Goal: Task Accomplishment & Management: Complete application form

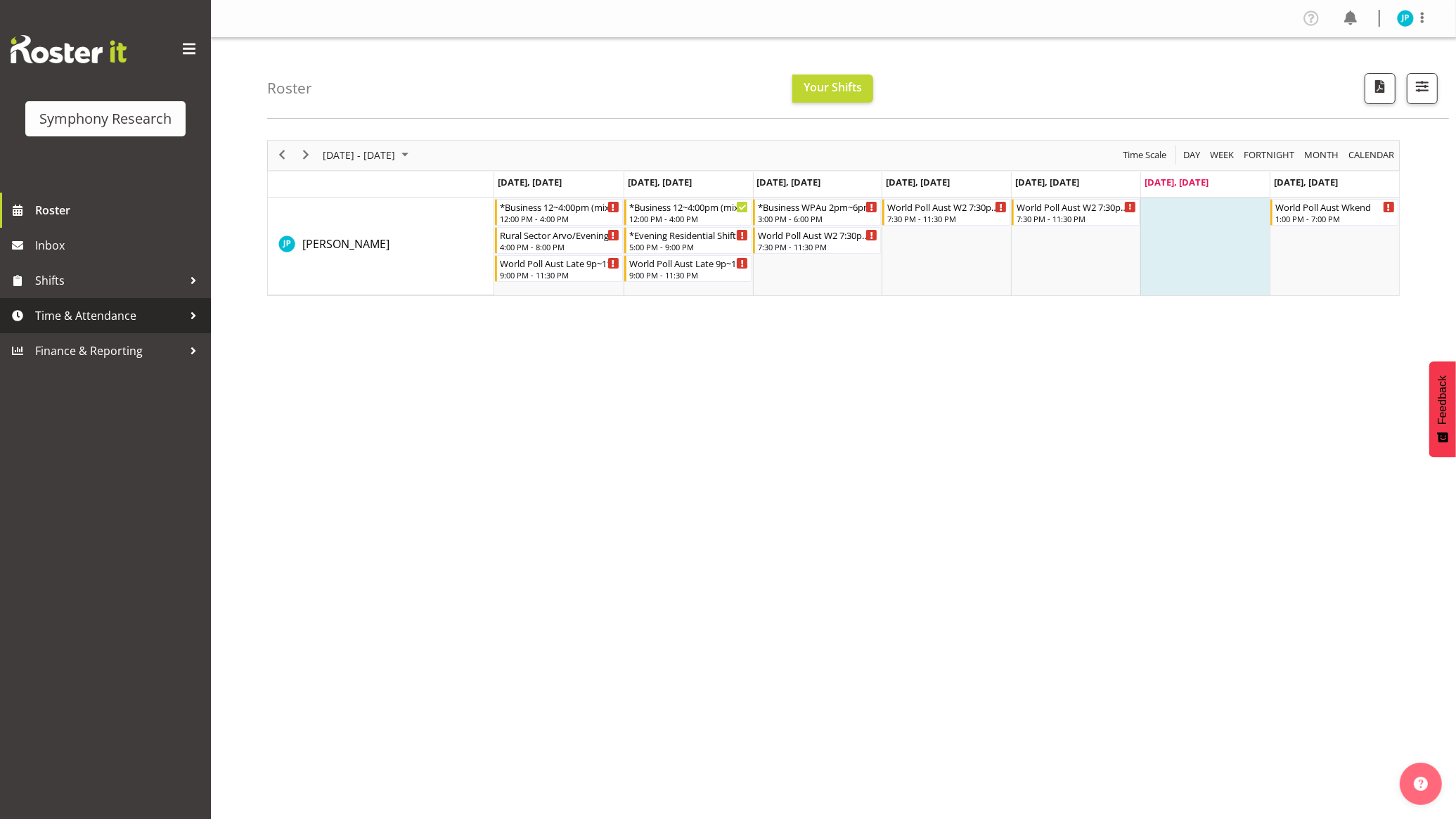
click at [128, 324] on span "Time & Attendance" at bounding box center [109, 315] width 148 height 21
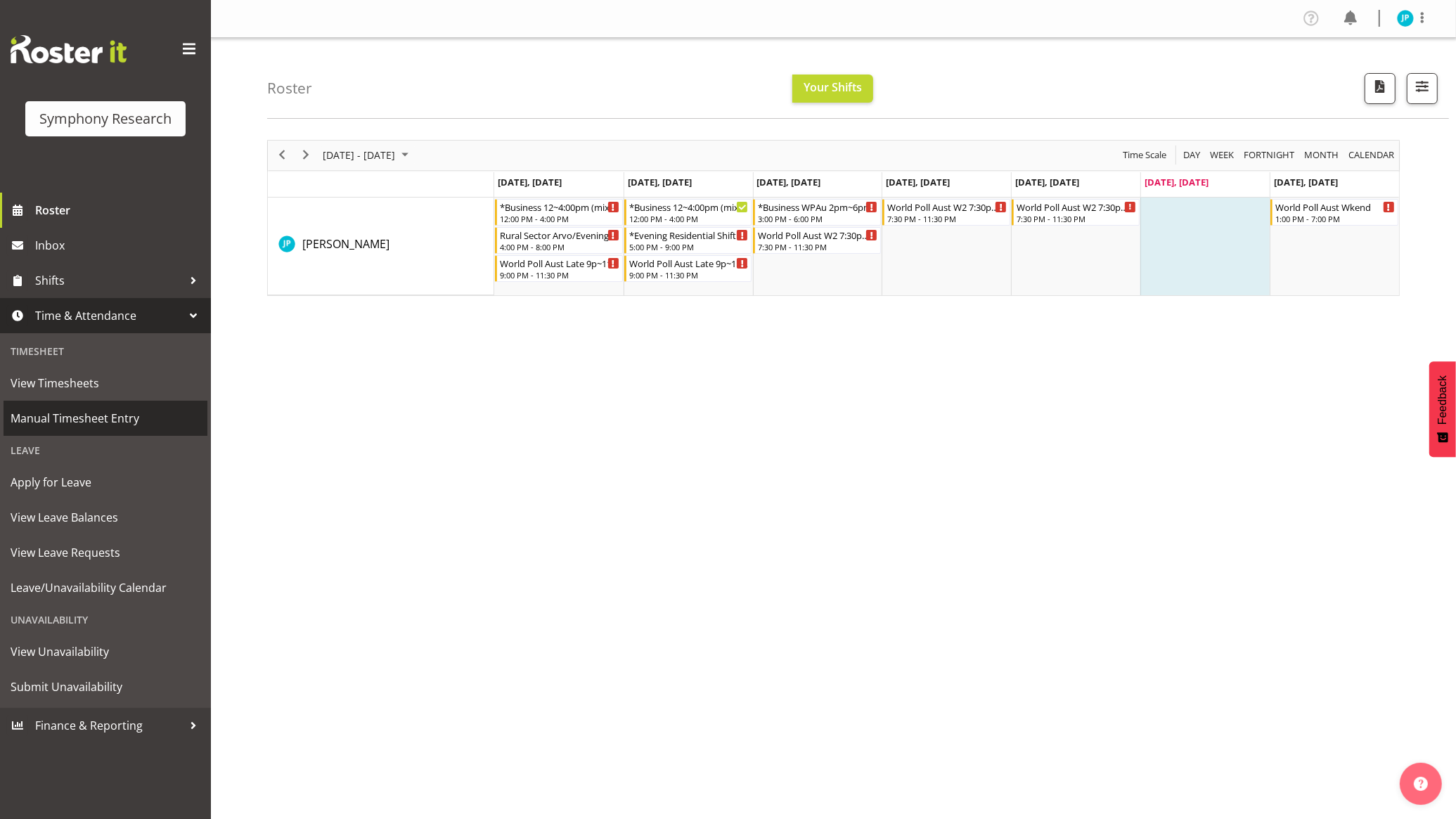
click at [127, 410] on span "Manual Timesheet Entry" at bounding box center [106, 417] width 189 height 21
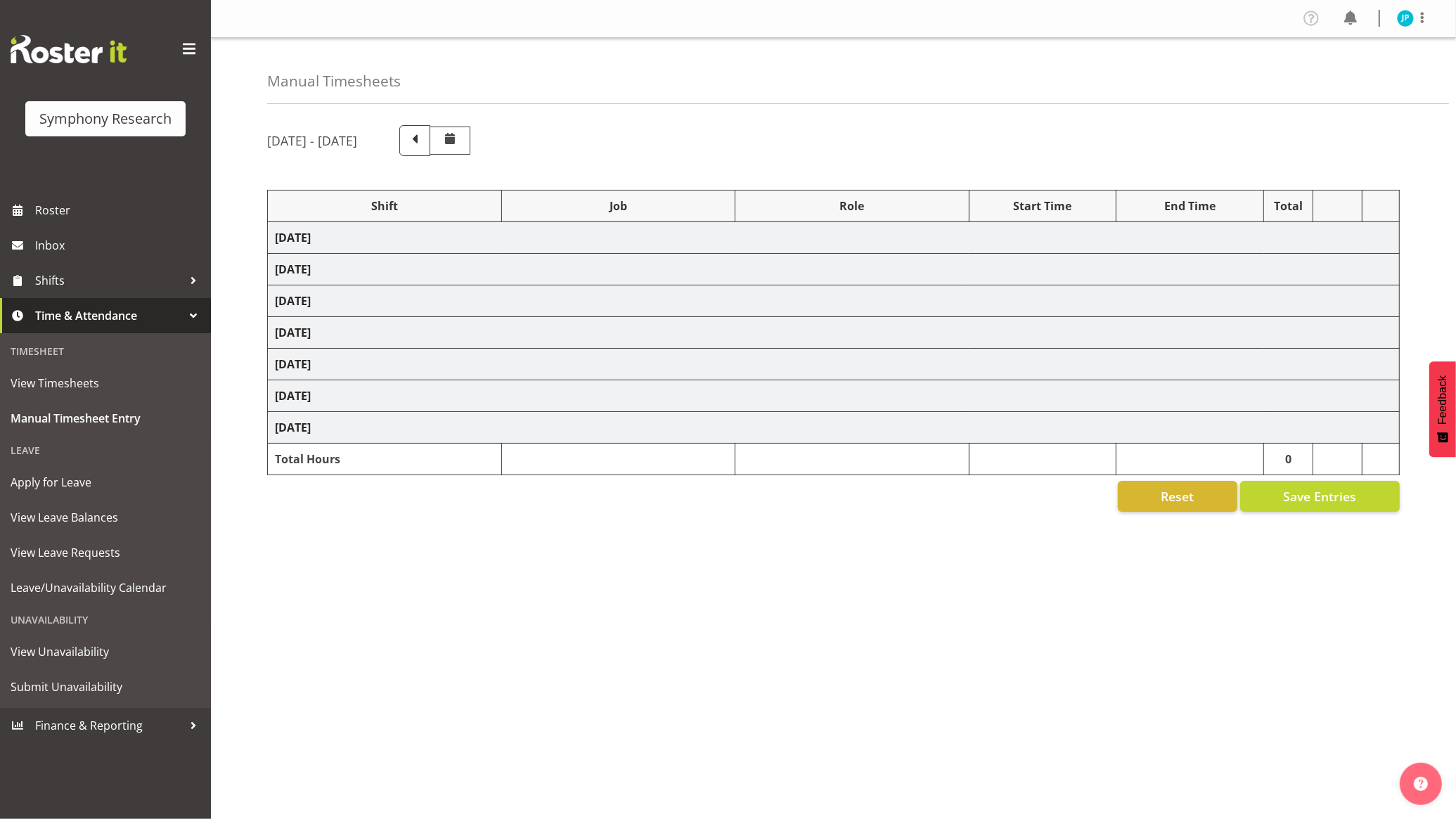
select select "26078"
select select "10587"
select select "47"
select select "26078"
select select "10499"
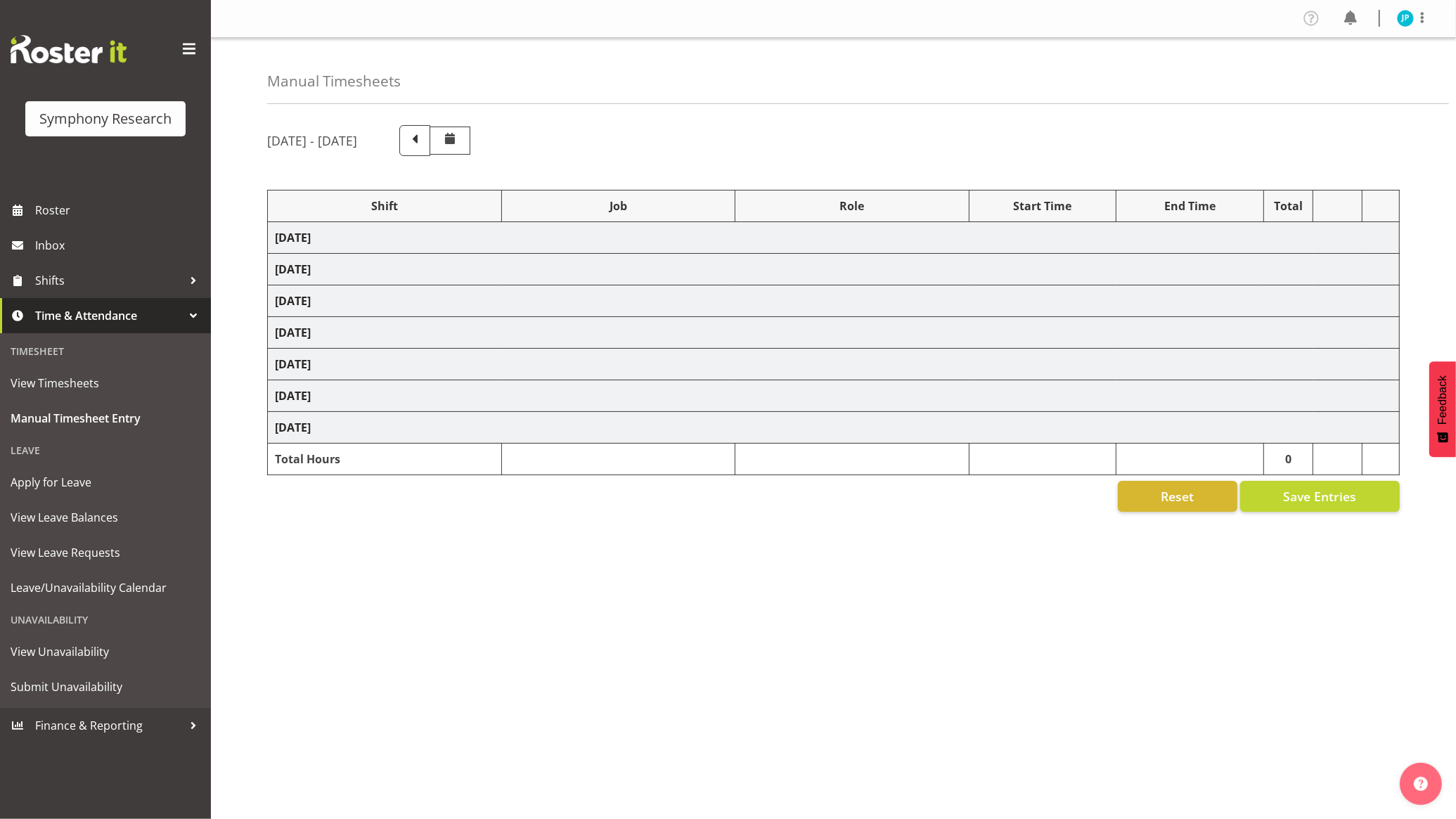
select select "47"
select select "48116"
select select "10587"
select select "47"
select select "26078"
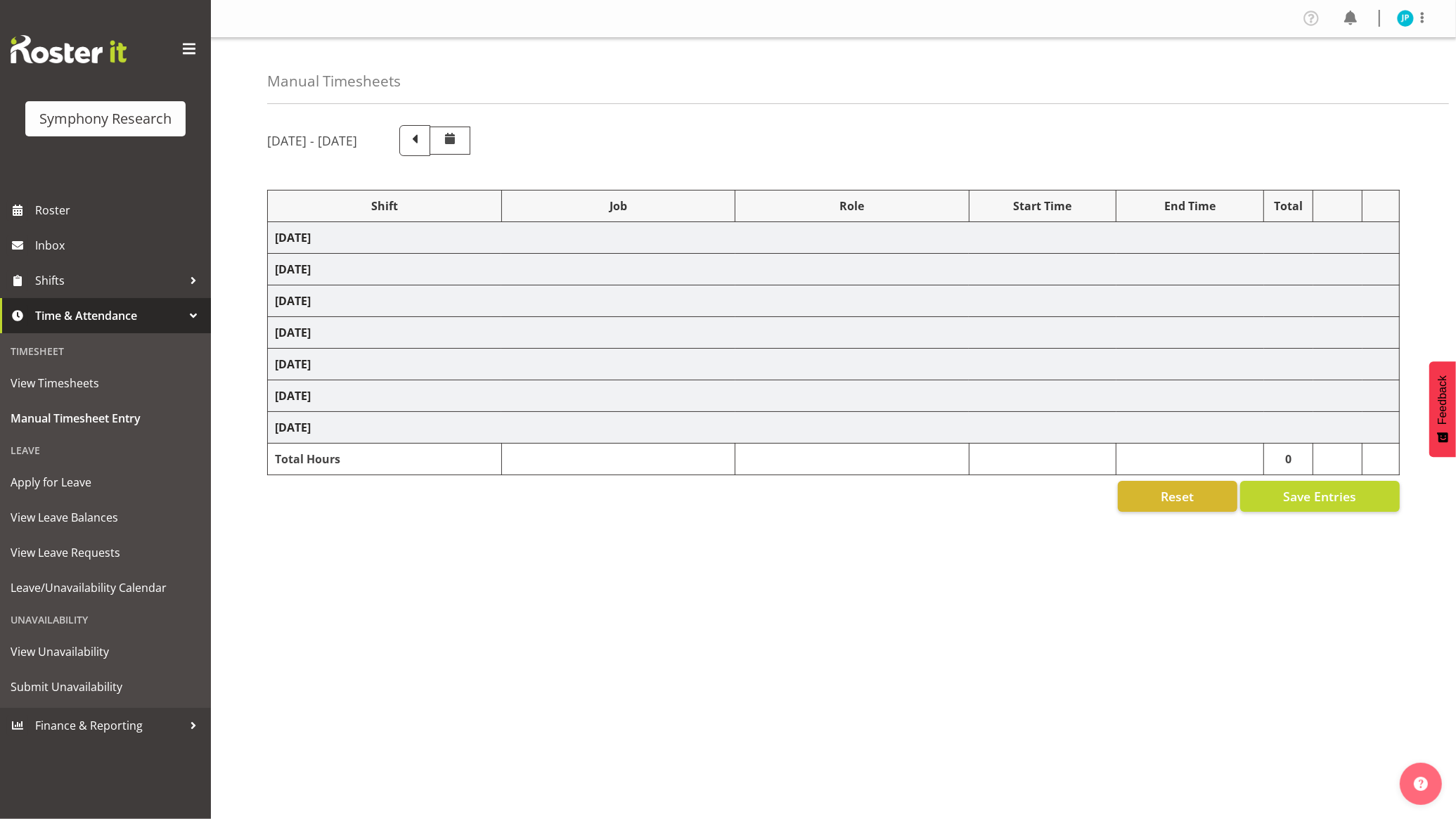
select select "10587"
select select "47"
select select "103"
select select "10499"
select select "47"
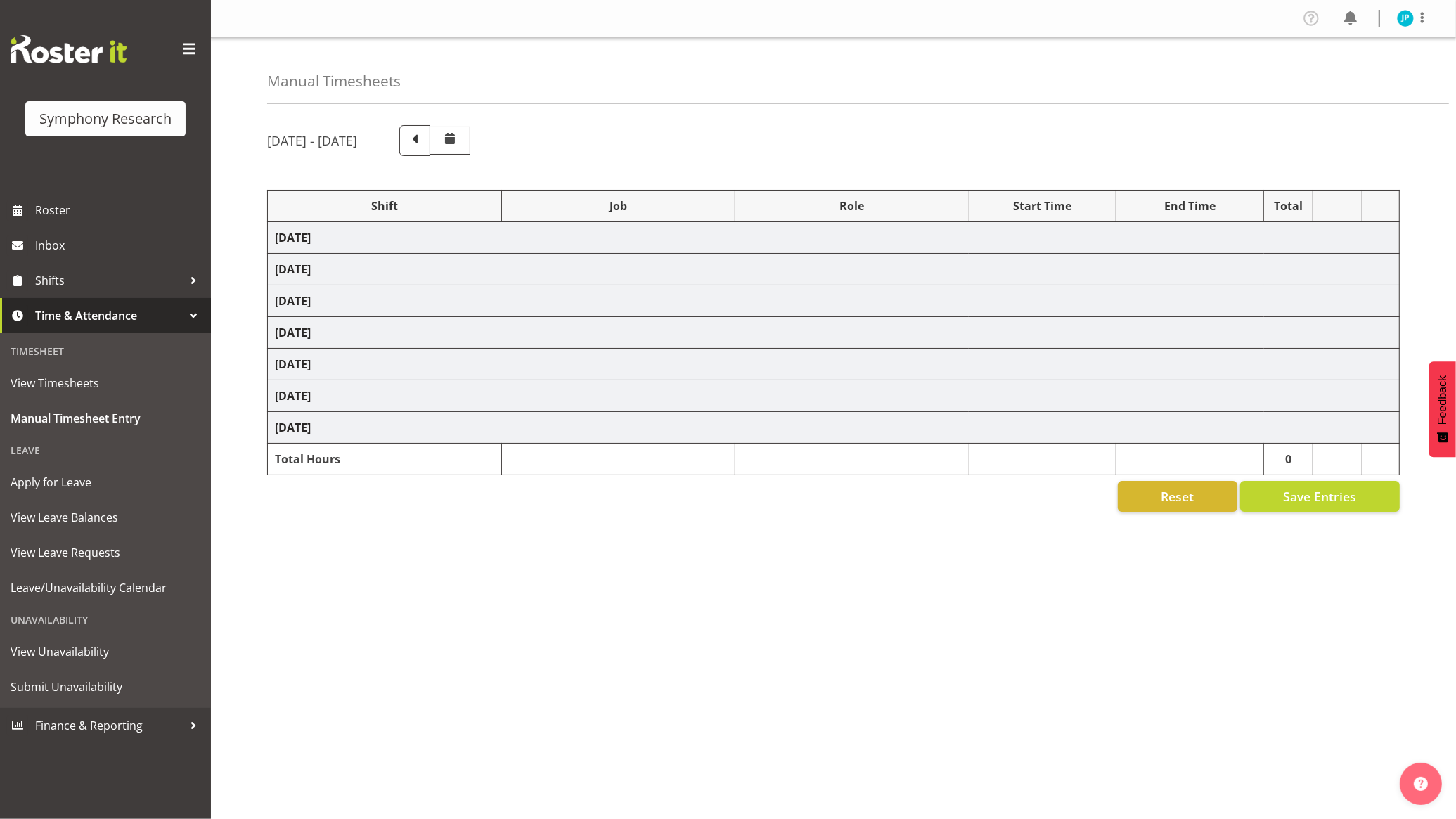
select select "48116"
select select "10587"
select select "47"
select select "48116"
select select "10499"
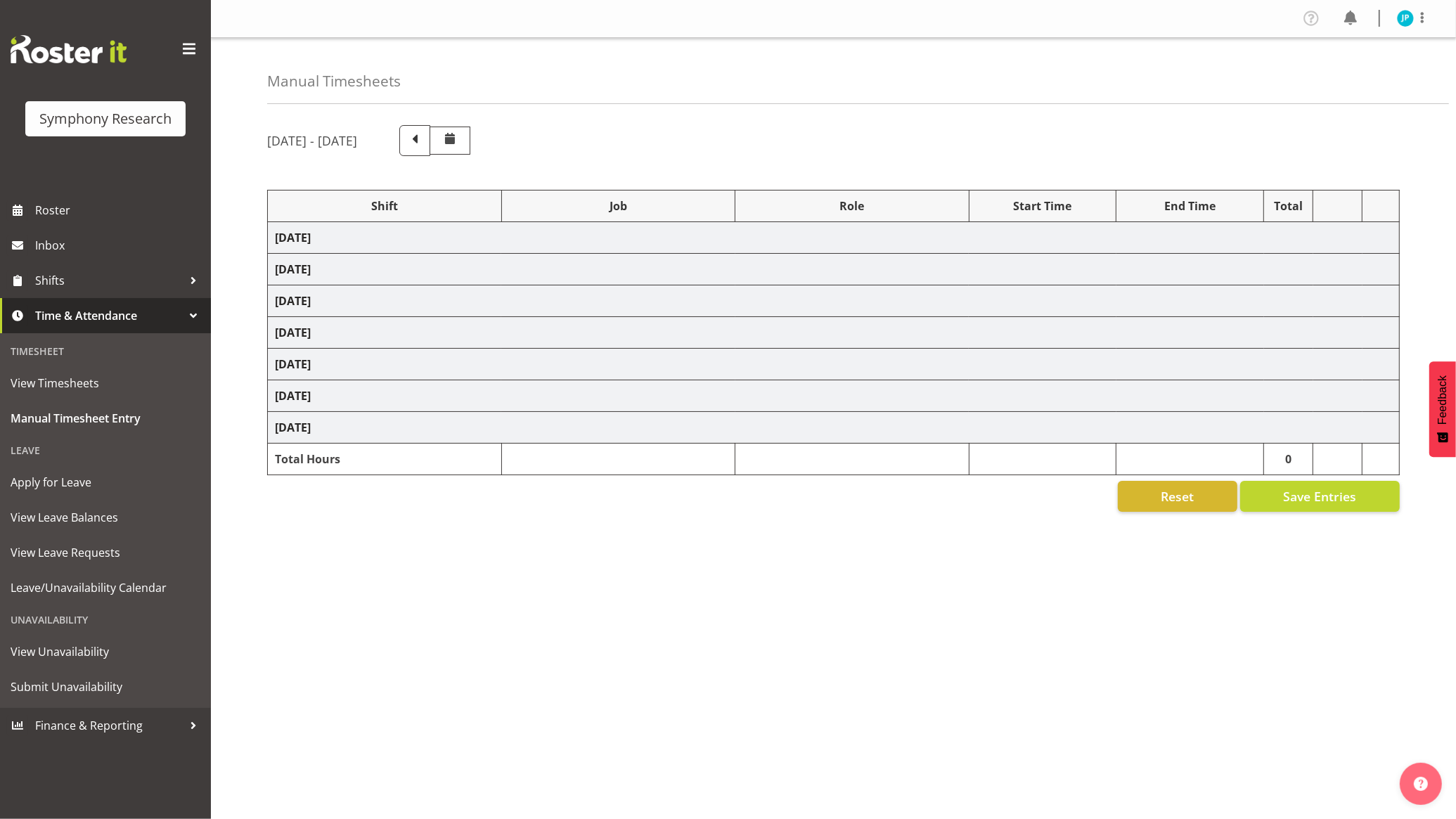
select select "47"
select select "56692"
select select "10499"
select select "47"
select select "103"
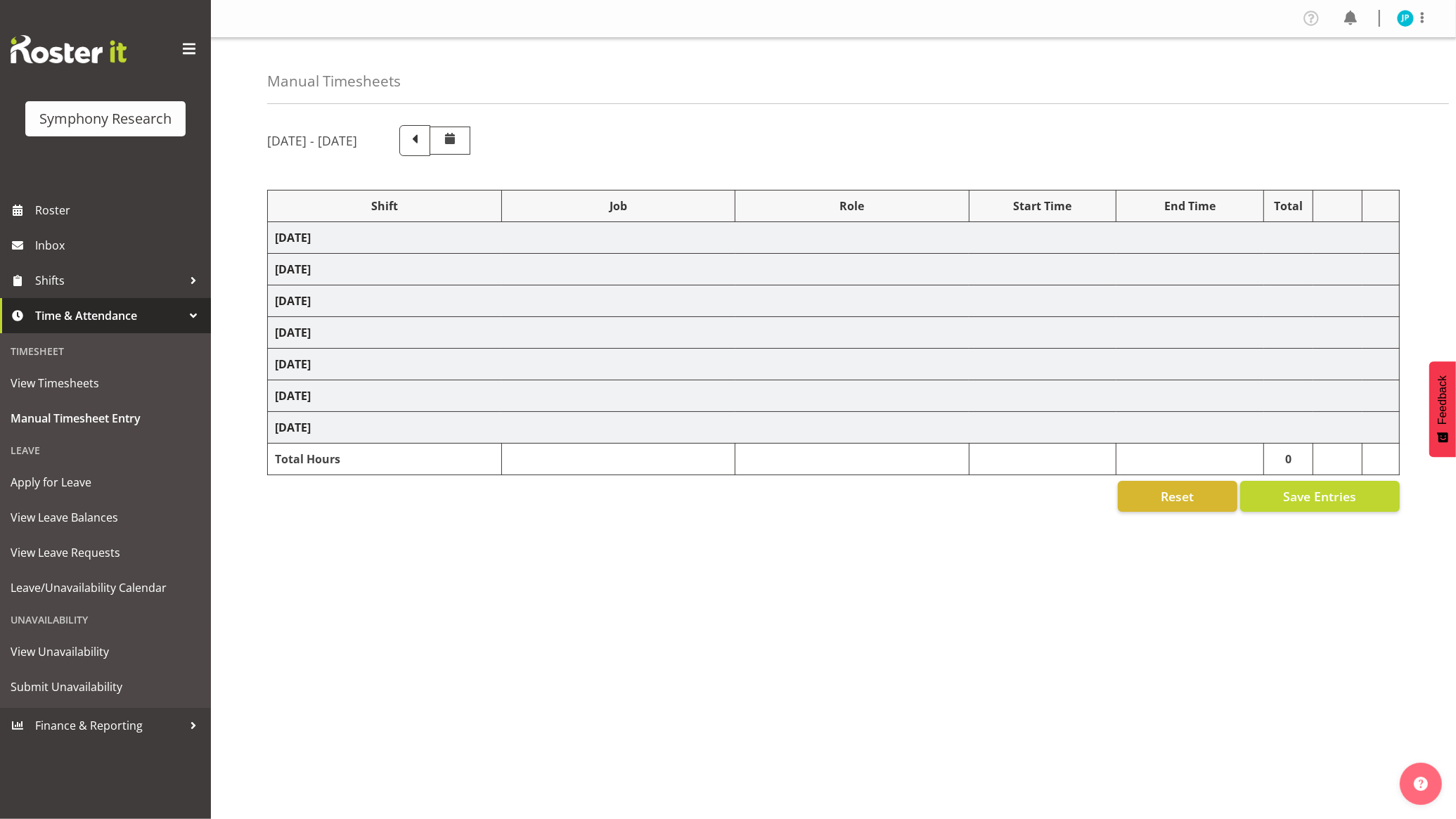
select select "10499"
select select "47"
select select "103"
select select "10732"
select select "103"
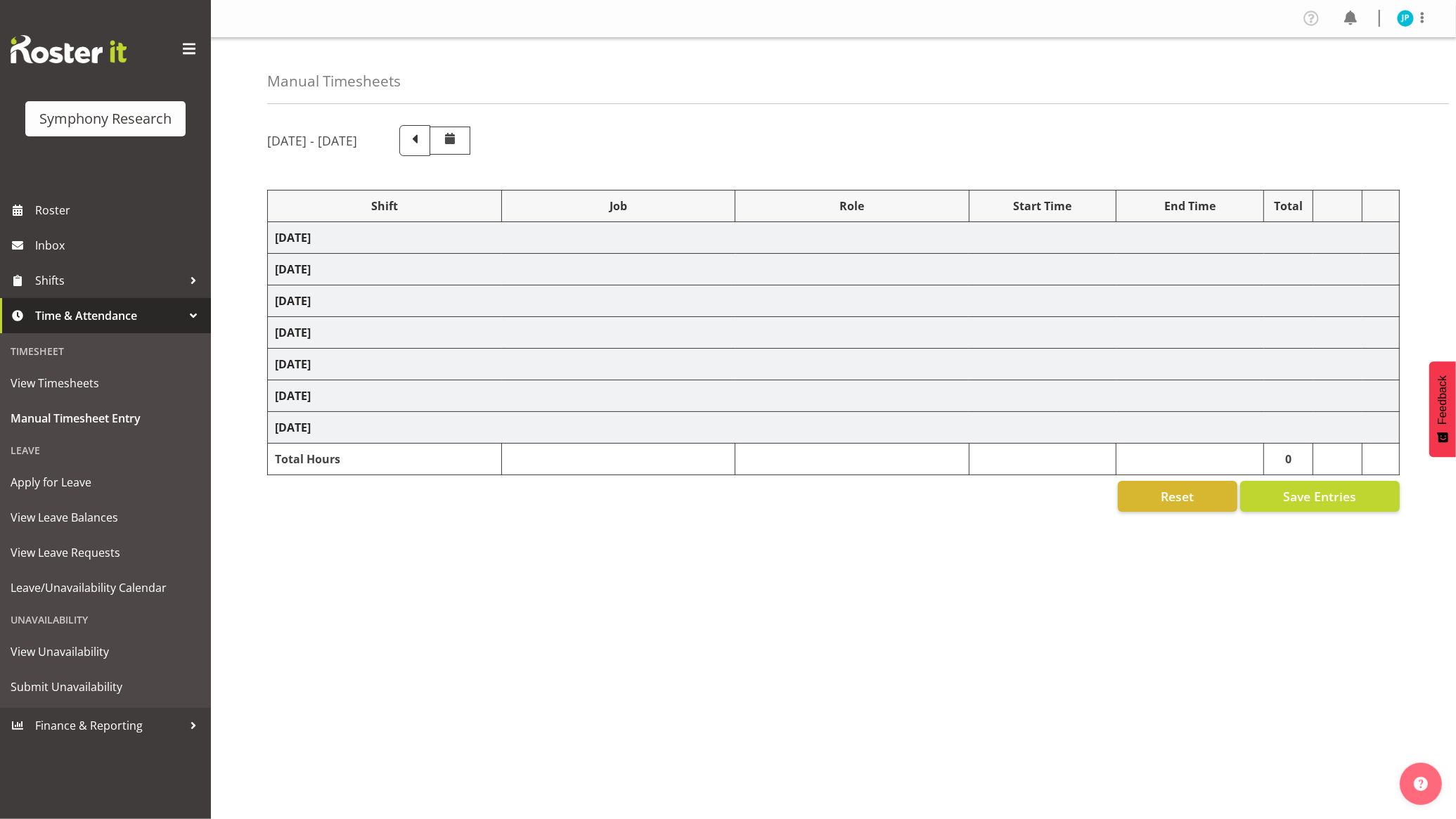
select select "10499"
select select "47"
select select "56692"
select select "10499"
select select "47"
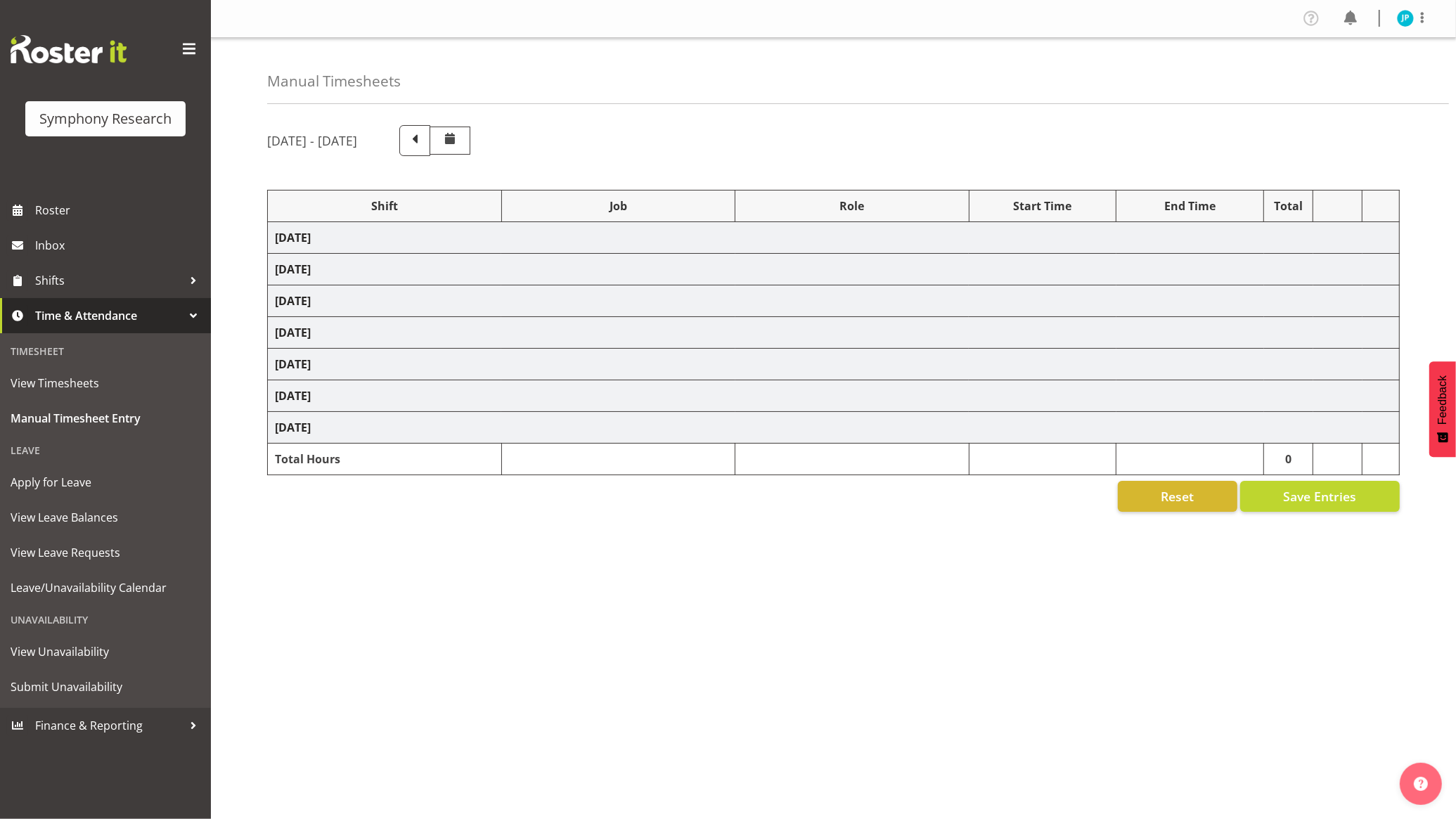
select select "103"
select select "10499"
select select "47"
select select "56692"
select select "10499"
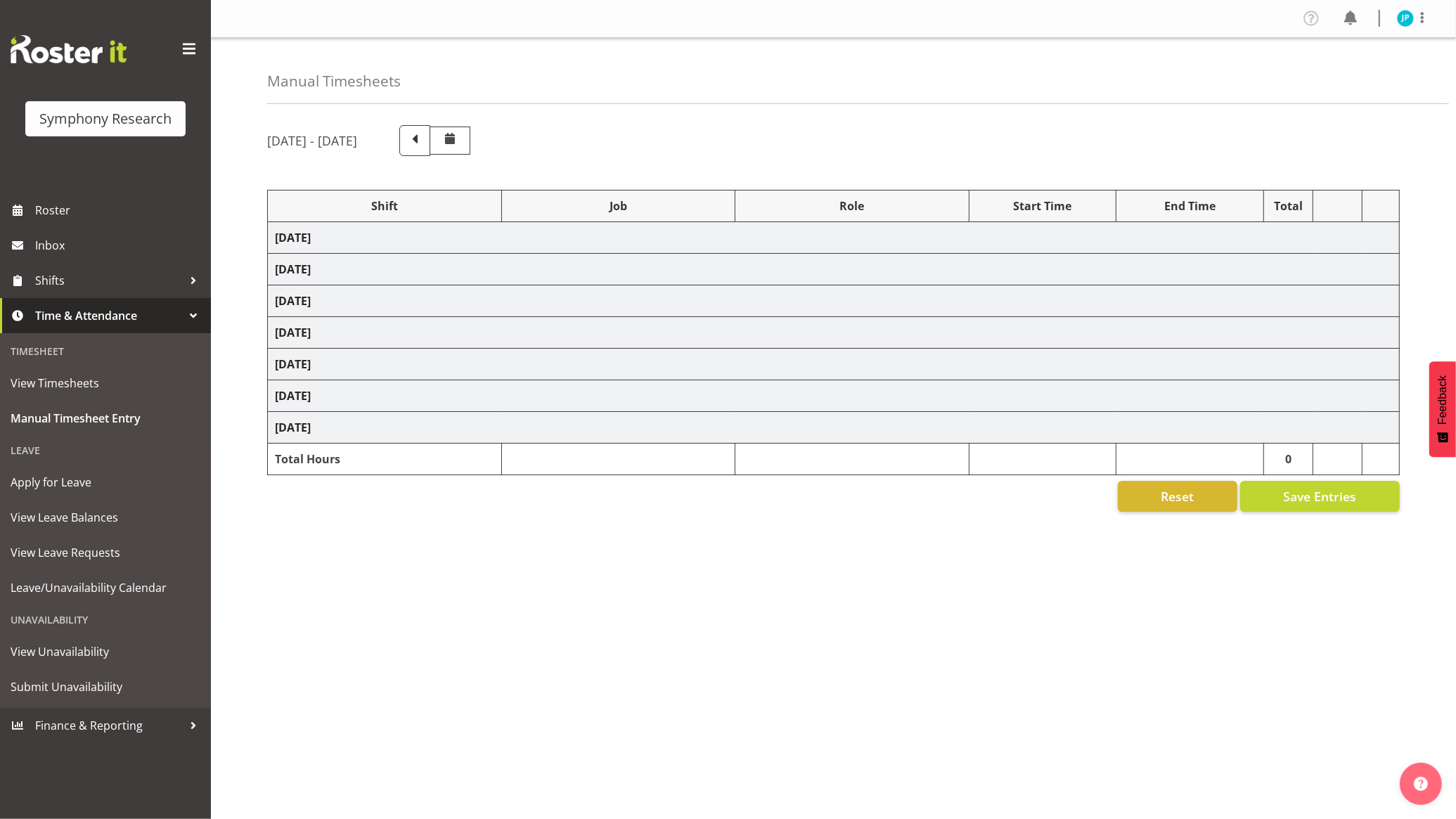
select select "47"
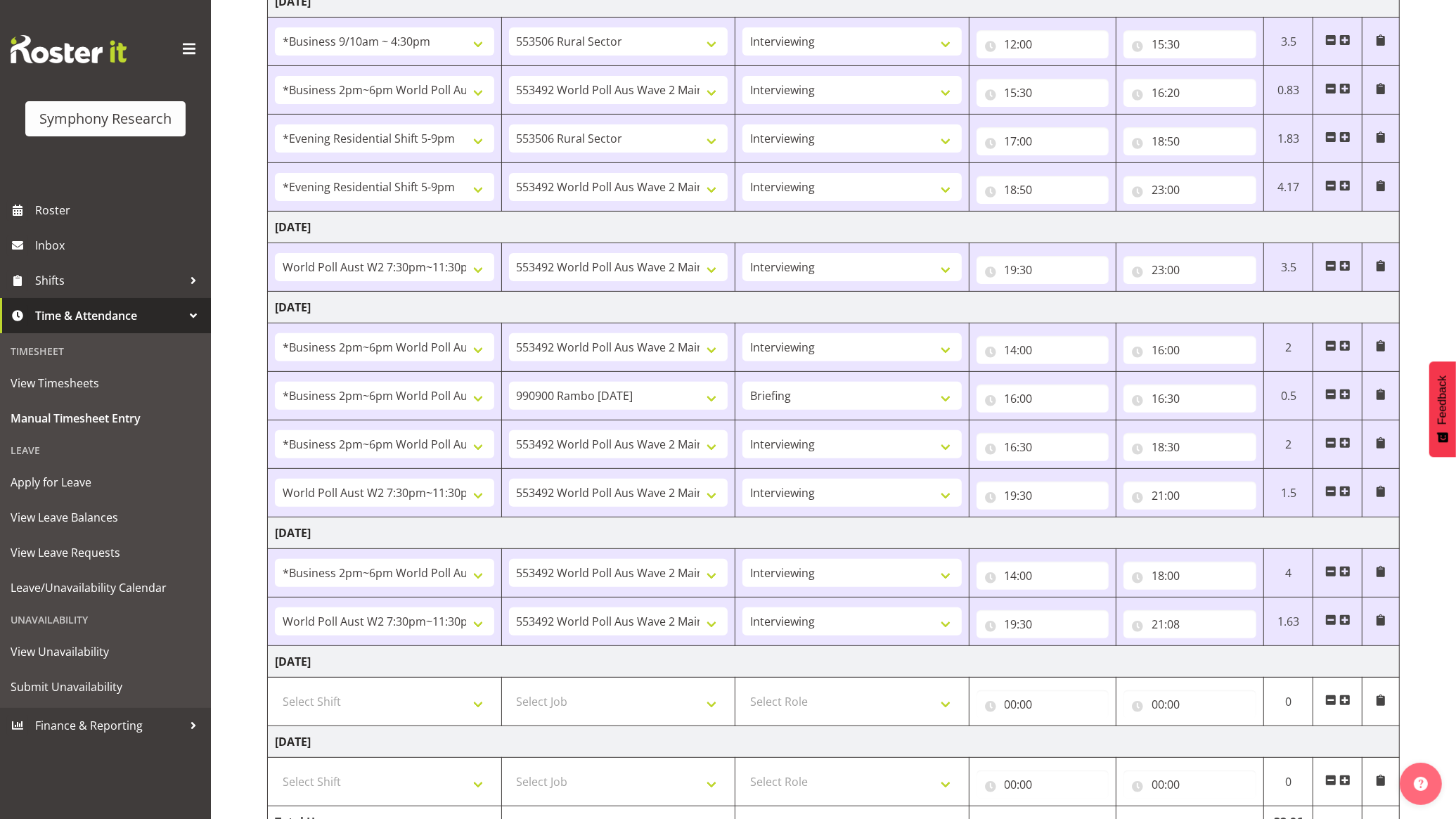
scroll to position [497, 0]
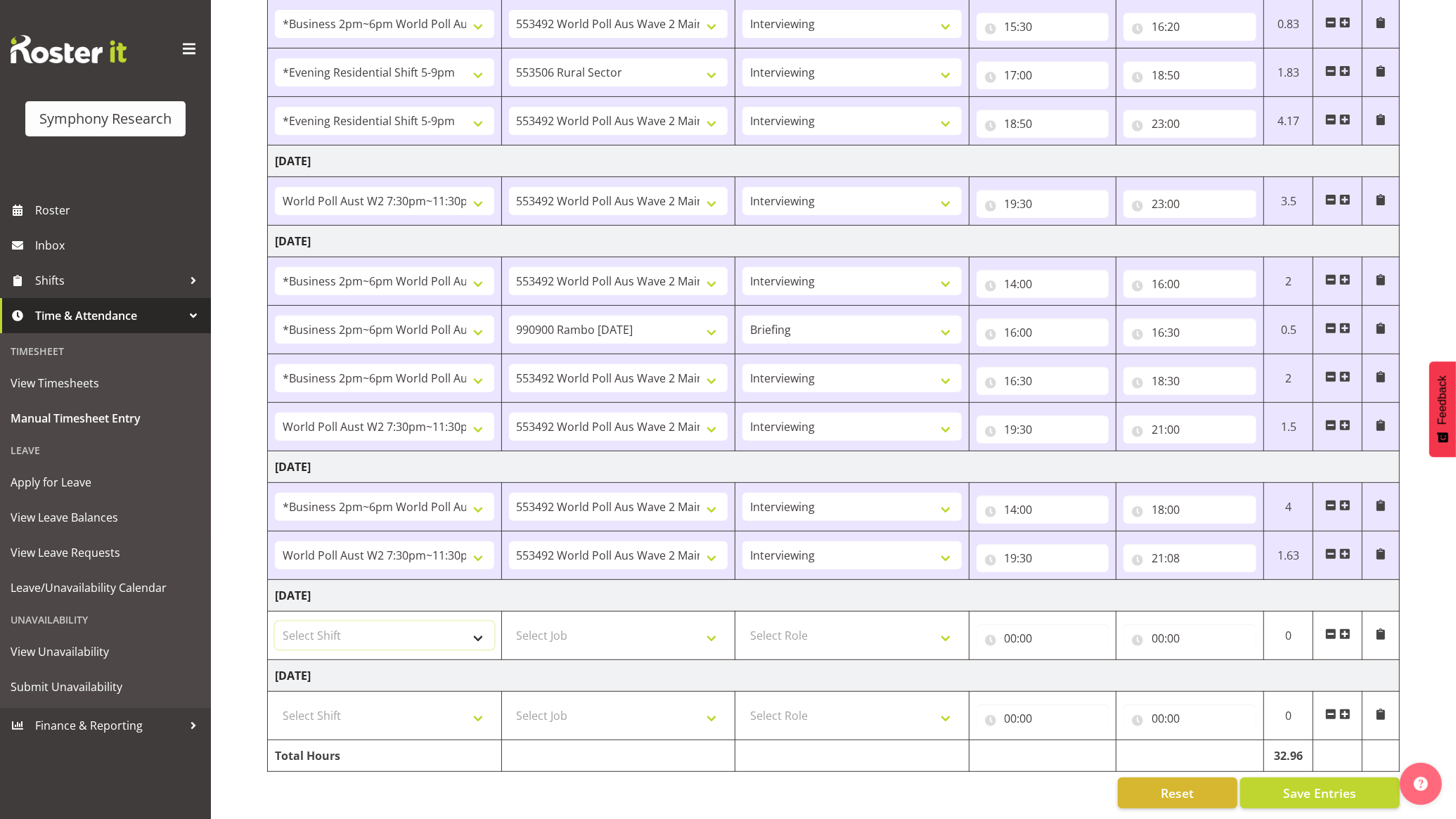
click at [469, 623] on select "Select Shift !!Weekend Residential (Roster IT Shift Label) *Business 9/10am ~ 4…" at bounding box center [385, 635] width 220 height 29
select select "43777"
click at [275, 621] on select "Select Shift !!Weekend Residential (Roster IT Shift Label) *Business 9/10am ~ 4…" at bounding box center [385, 635] width 220 height 29
click at [603, 621] on select "Select Job 550060 IF Admin 553492 World Poll Aus Wave 2 Main 2025 553493 World …" at bounding box center [619, 635] width 220 height 29
select select "10732"
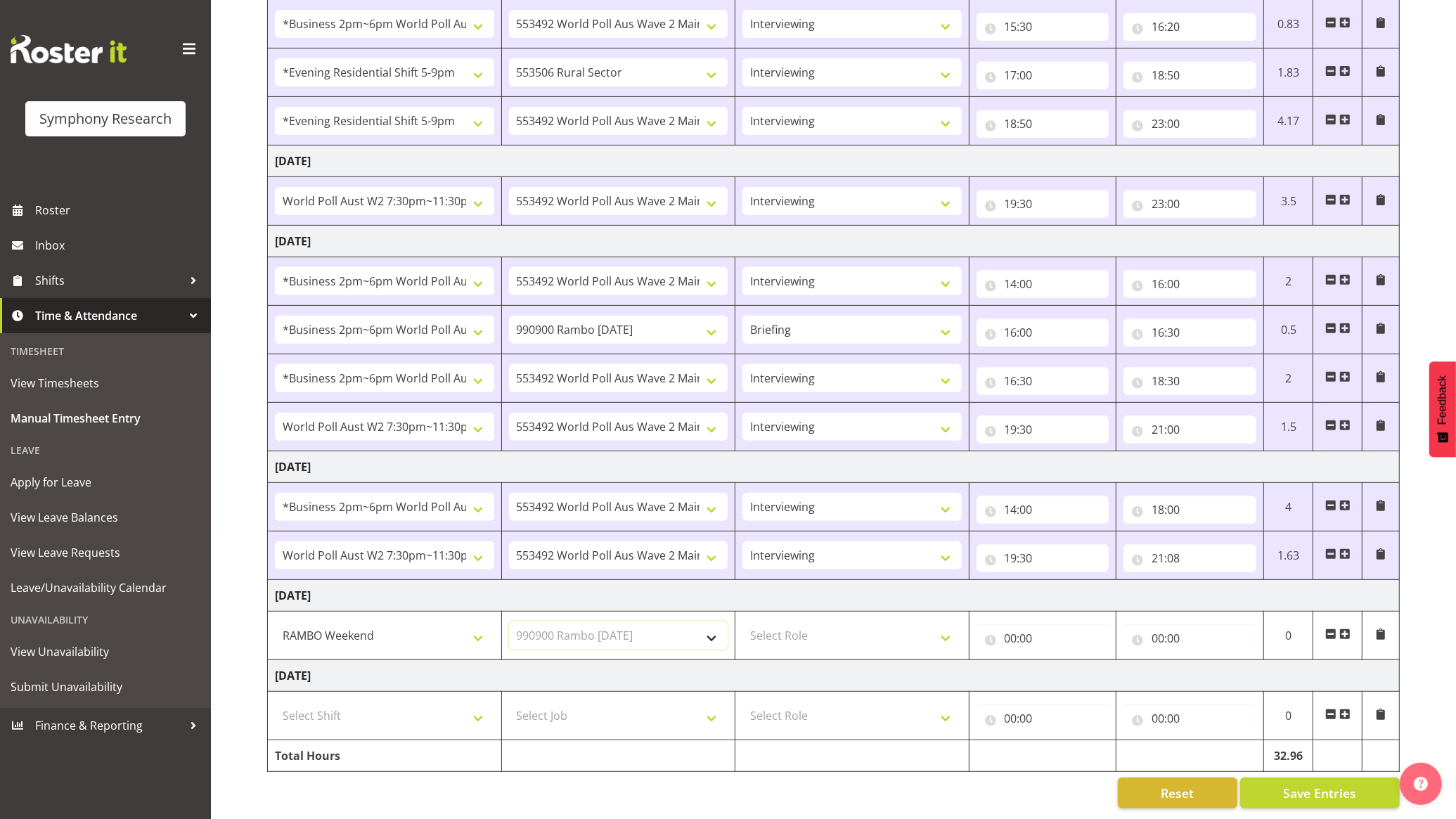
click at [509, 621] on select "Select Job 550060 IF Admin 553492 World Poll Aus Wave 2 Main 2025 553493 World …" at bounding box center [619, 635] width 220 height 29
click at [842, 621] on select "Select Role Briefing Interviewing" at bounding box center [852, 635] width 220 height 29
select select "297"
click at [743, 621] on select "Select Role Briefing Interviewing" at bounding box center [852, 635] width 220 height 29
click at [1013, 625] on input "00:00" at bounding box center [1043, 639] width 133 height 29
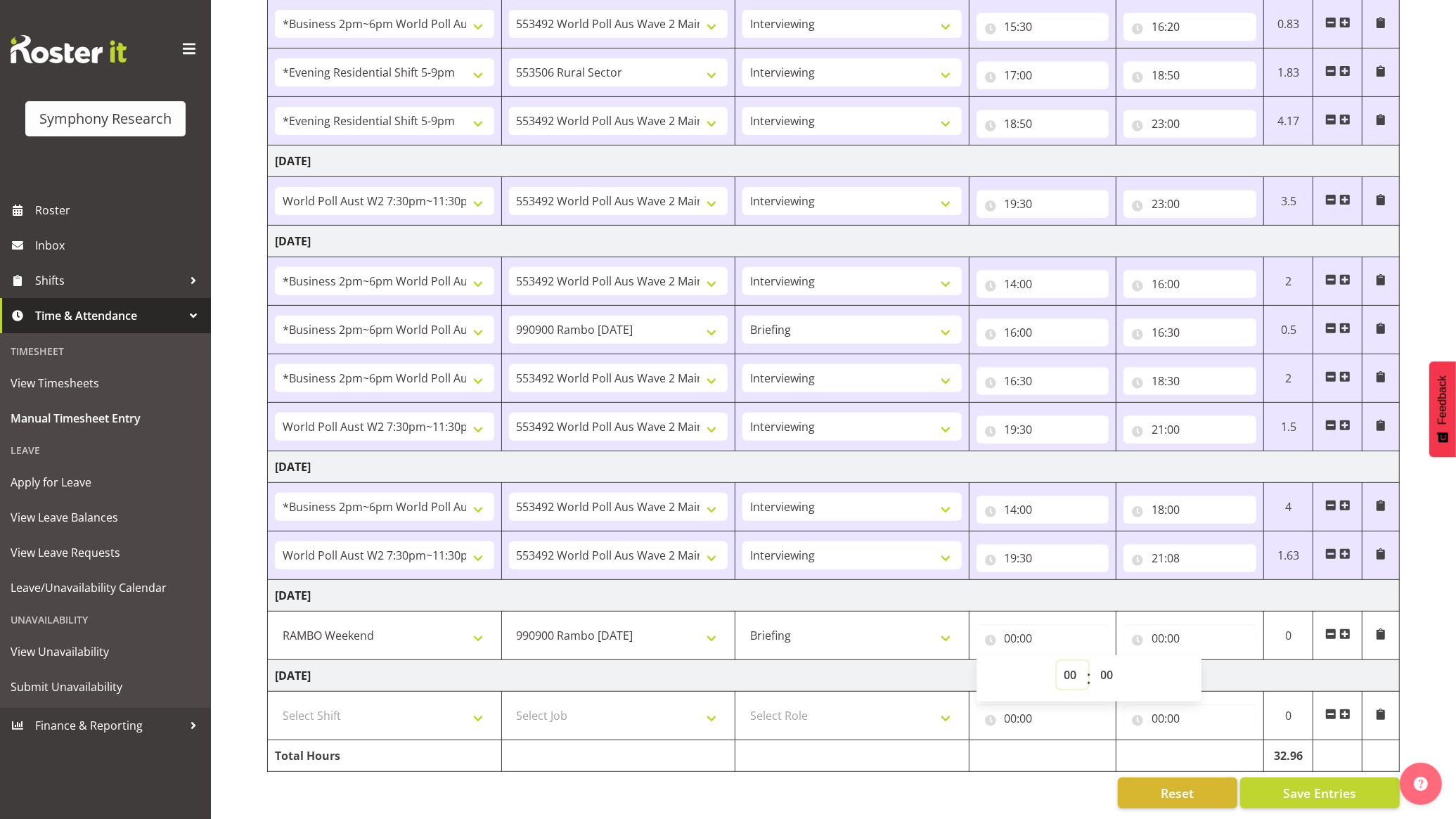
click at [1070, 662] on select "00 01 02 03 04 05 06 07 08 09 10 11 12 13 14 15 16 17 18 19 20 21 22 23" at bounding box center [1073, 675] width 32 height 29
select select "13"
click at [1057, 661] on select "00 01 02 03 04 05 06 07 08 09 10 11 12 13 14 15 16 17 18 19 20 21 22 23" at bounding box center [1073, 675] width 32 height 29
type input "13:00"
click at [1194, 625] on input "00:00" at bounding box center [1189, 639] width 133 height 29
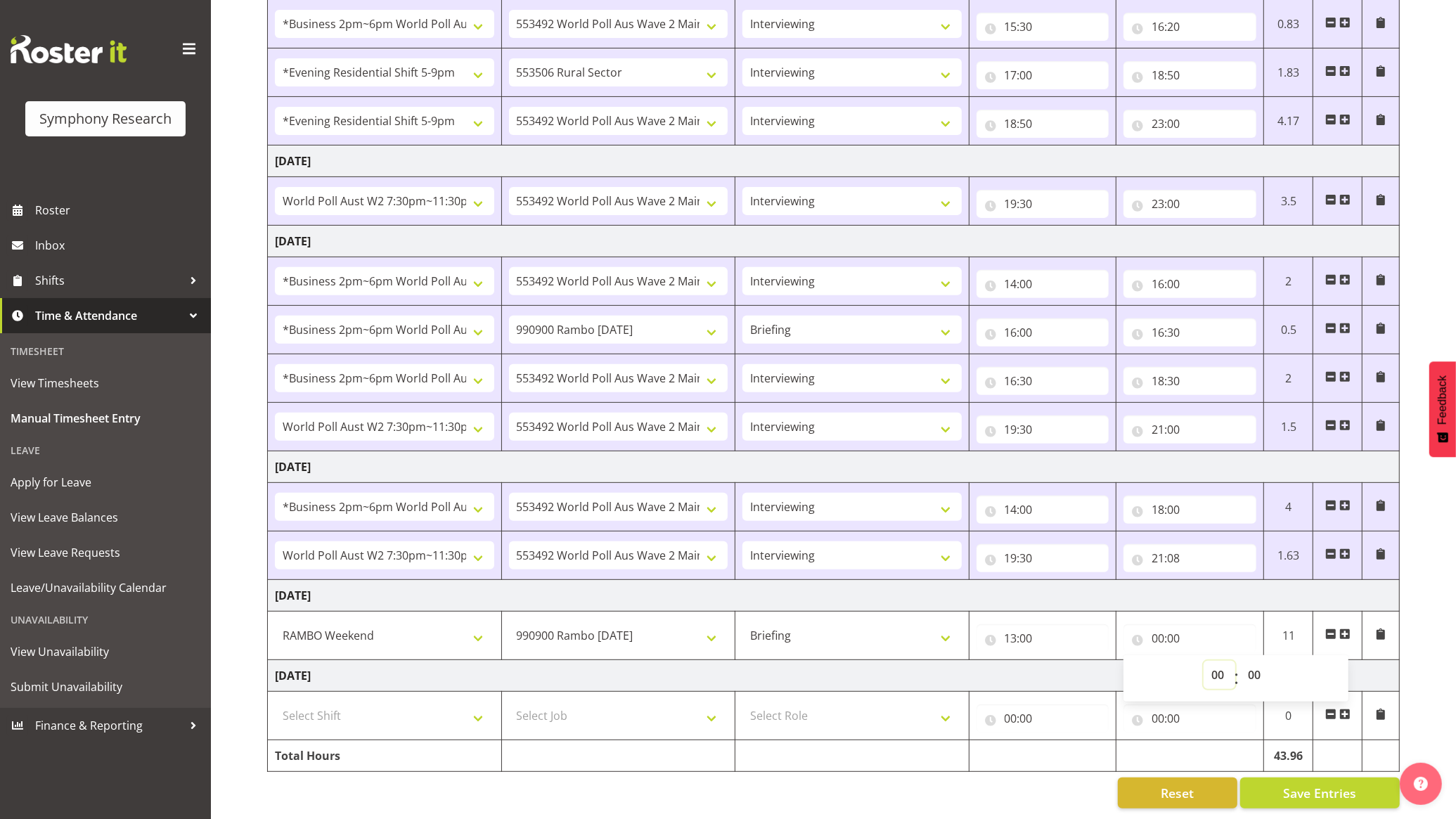
click at [1218, 661] on select "00 01 02 03 04 05 06 07 08 09 10 11 12 13 14 15 16 17 18 19 20 21 22 23" at bounding box center [1220, 675] width 32 height 29
select select "13"
click at [1204, 661] on select "00 01 02 03 04 05 06 07 08 09 10 11 12 13 14 15 16 17 18 19 20 21 22 23" at bounding box center [1220, 675] width 32 height 29
type input "13:00"
click at [1259, 661] on select "00 01 02 03 04 05 06 07 08 09 10 11 12 13 14 15 16 17 18 19 20 21 22 23 24 25 2…" at bounding box center [1257, 675] width 32 height 29
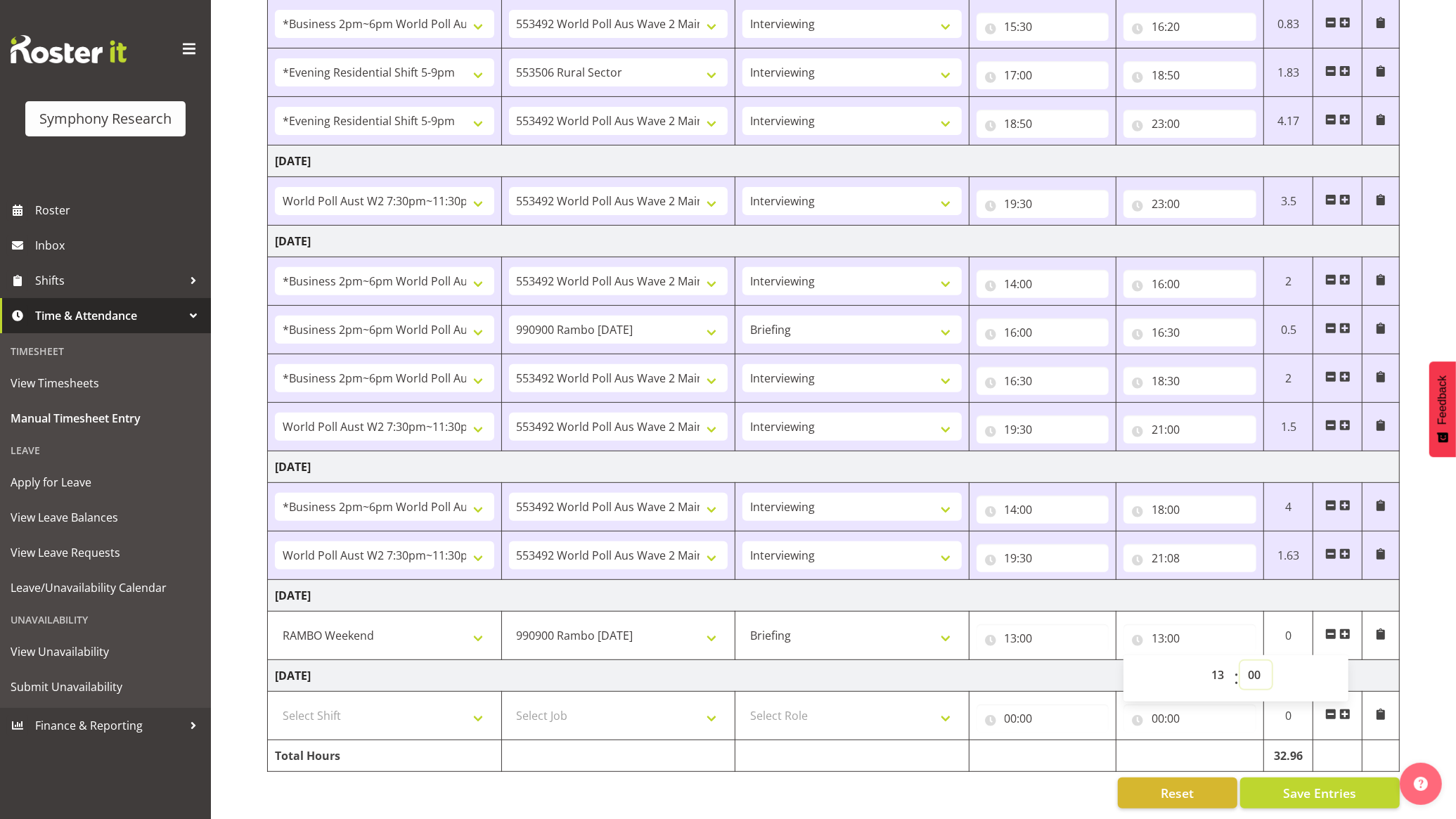
select select "30"
click at [1241, 661] on select "00 01 02 03 04 05 06 07 08 09 10 11 12 13 14 15 16 17 18 19 20 21 22 23 24 25 2…" at bounding box center [1257, 675] width 32 height 29
type input "13:30"
click at [1046, 661] on td "Sunday 5th October 2025" at bounding box center [834, 676] width 1132 height 32
click at [1345, 629] on span at bounding box center [1345, 634] width 11 height 11
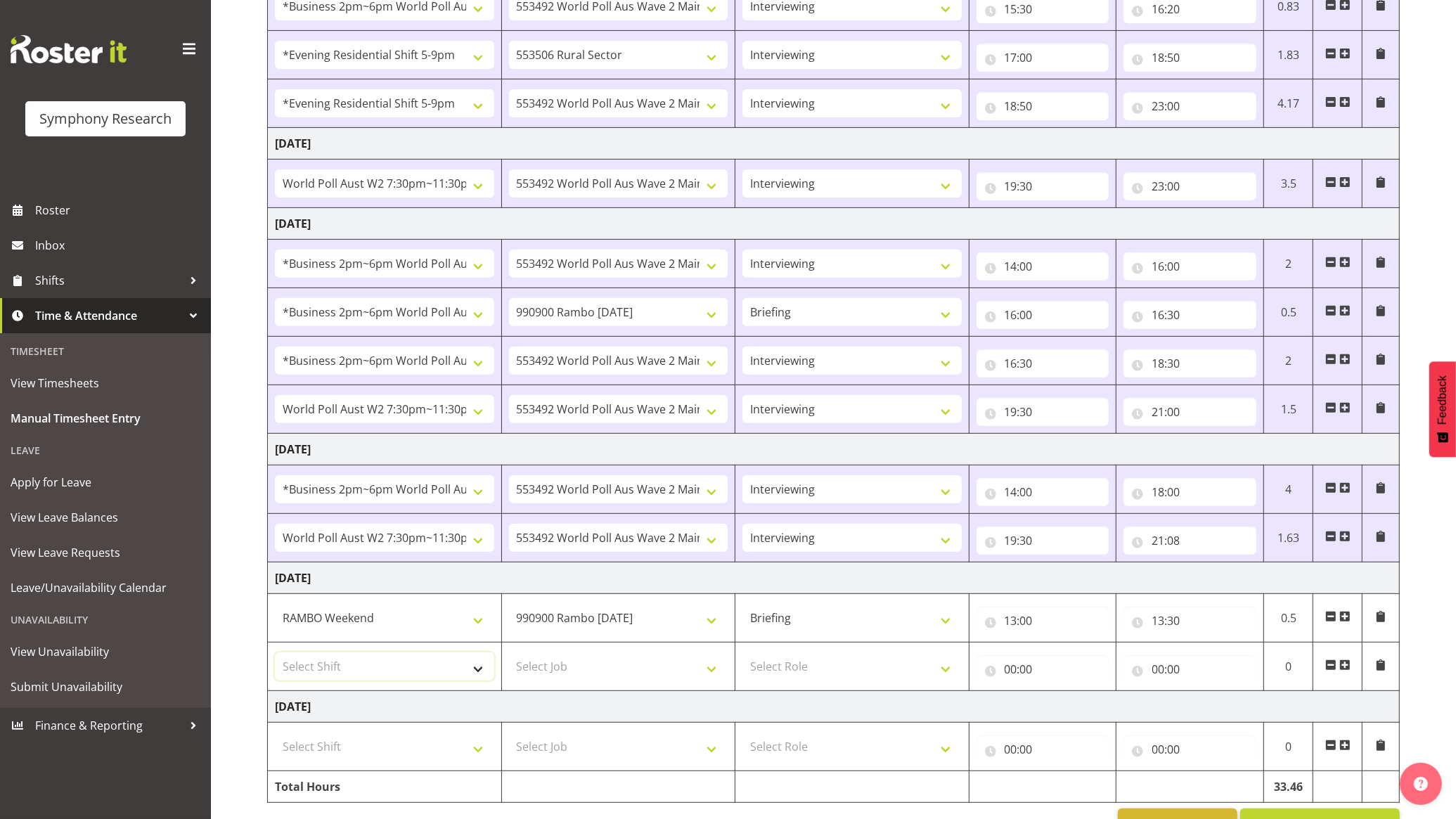
click at [452, 670] on select "Select Shift !!Weekend Residential (Roster IT Shift Label) *Business 9/10am ~ 4…" at bounding box center [385, 666] width 220 height 29
select select "11547"
click at [275, 656] on select "Select Shift !!Weekend Residential (Roster IT Shift Label) *Business 9/10am ~ 4…" at bounding box center [385, 666] width 220 height 29
click at [633, 672] on select "Select Job 550060 IF Admin 553492 World Poll Aus Wave 2 Main 2025 553493 World …" at bounding box center [619, 666] width 220 height 29
select select "10499"
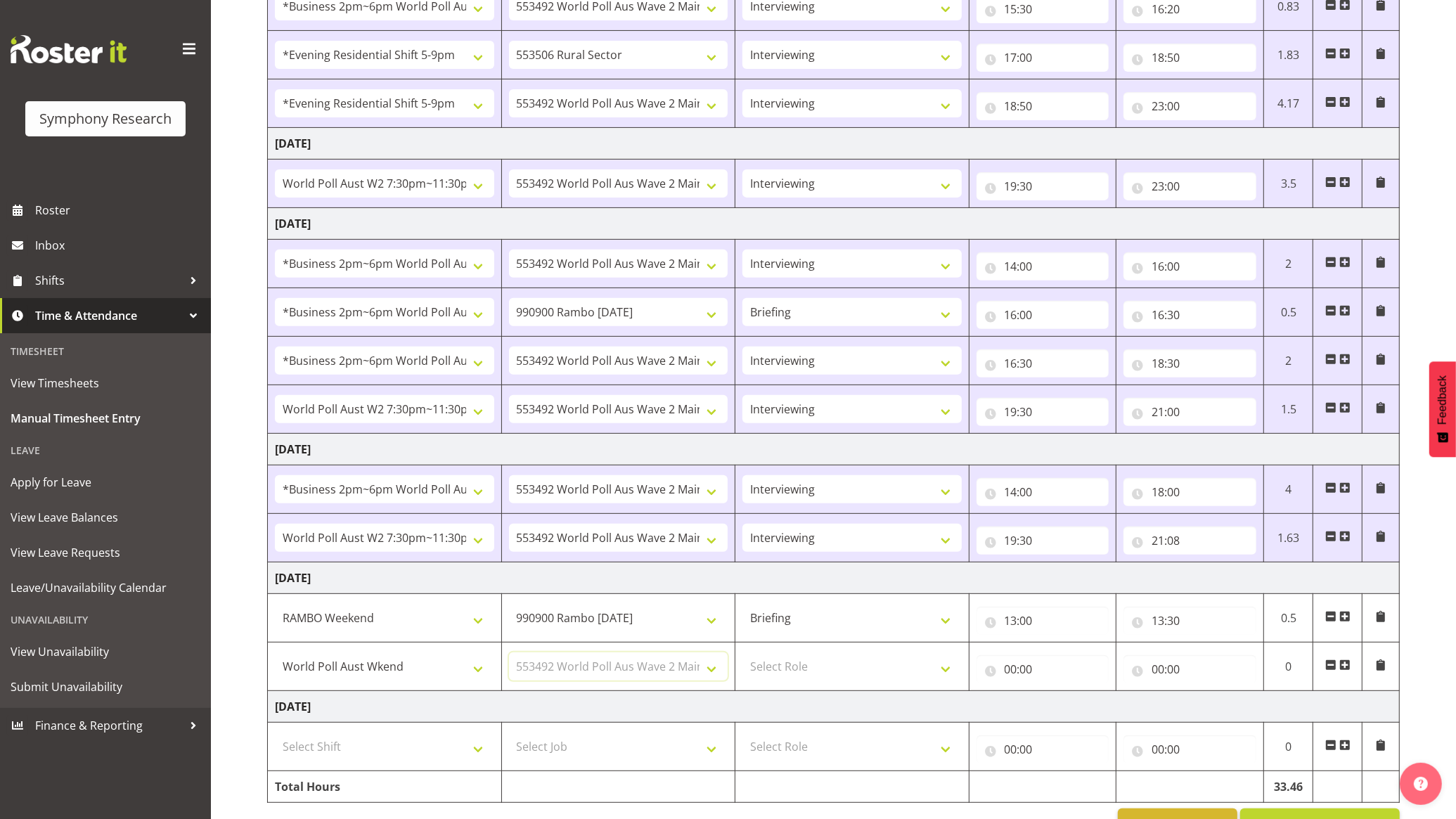
click at [509, 656] on select "Select Job 550060 IF Admin 553492 World Poll Aus Wave 2 Main 2025 553493 World …" at bounding box center [619, 666] width 220 height 29
click at [887, 666] on select "Select Role Briefing Interviewing" at bounding box center [852, 666] width 220 height 29
select select "47"
click at [743, 656] on select "Select Role Briefing Interviewing" at bounding box center [852, 666] width 220 height 29
click at [1035, 680] on input "00:00" at bounding box center [1043, 670] width 133 height 29
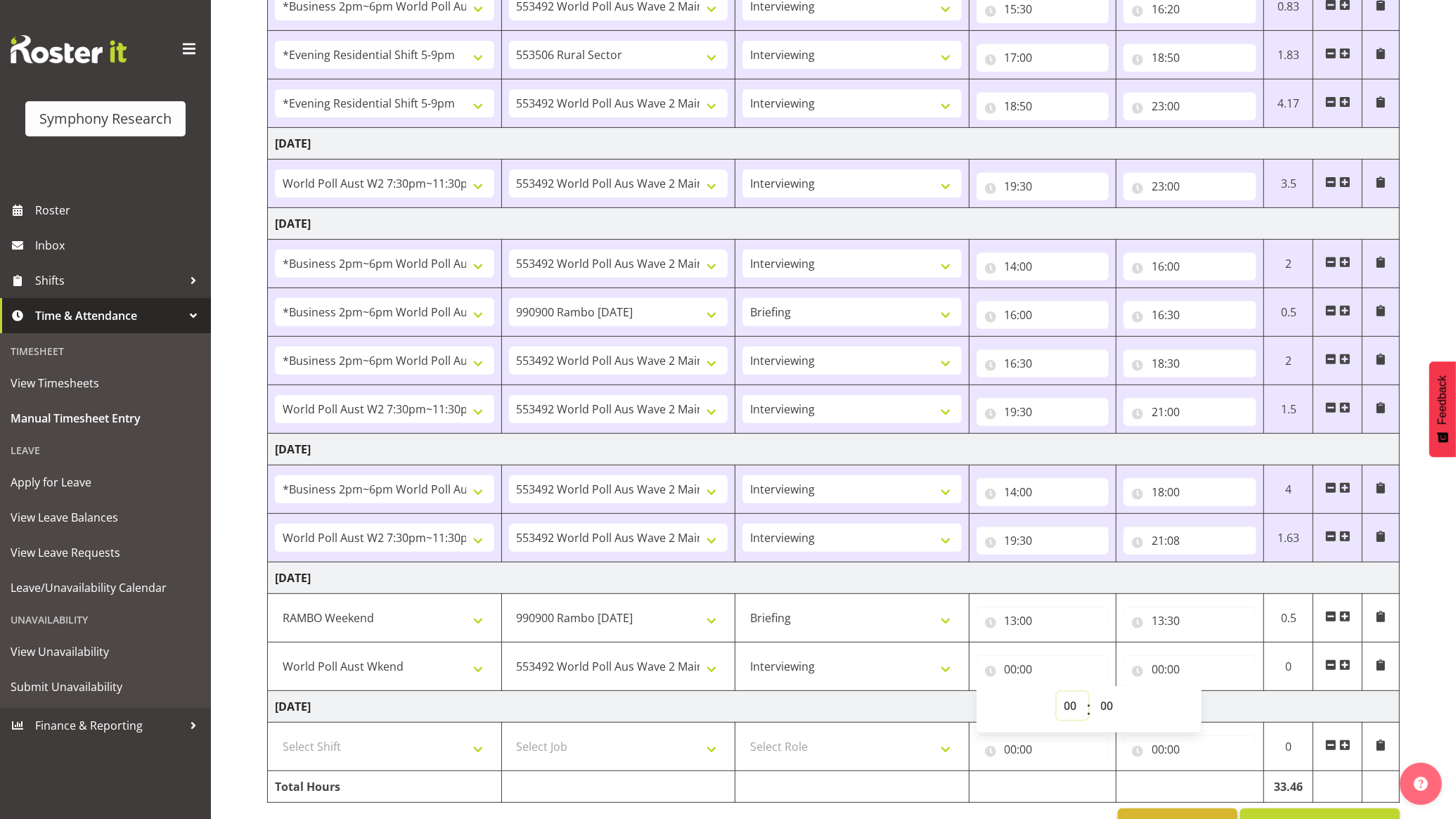
click at [1077, 708] on select "00 01 02 03 04 05 06 07 08 09 10 11 12 13 14 15 16 17 18 19 20 21 22 23" at bounding box center [1073, 706] width 32 height 29
select select "13"
click at [1057, 696] on select "00 01 02 03 04 05 06 07 08 09 10 11 12 13 14 15 16 17 18 19 20 21 22 23" at bounding box center [1073, 706] width 32 height 29
type input "13:00"
click at [1162, 673] on input "00:00" at bounding box center [1189, 670] width 133 height 29
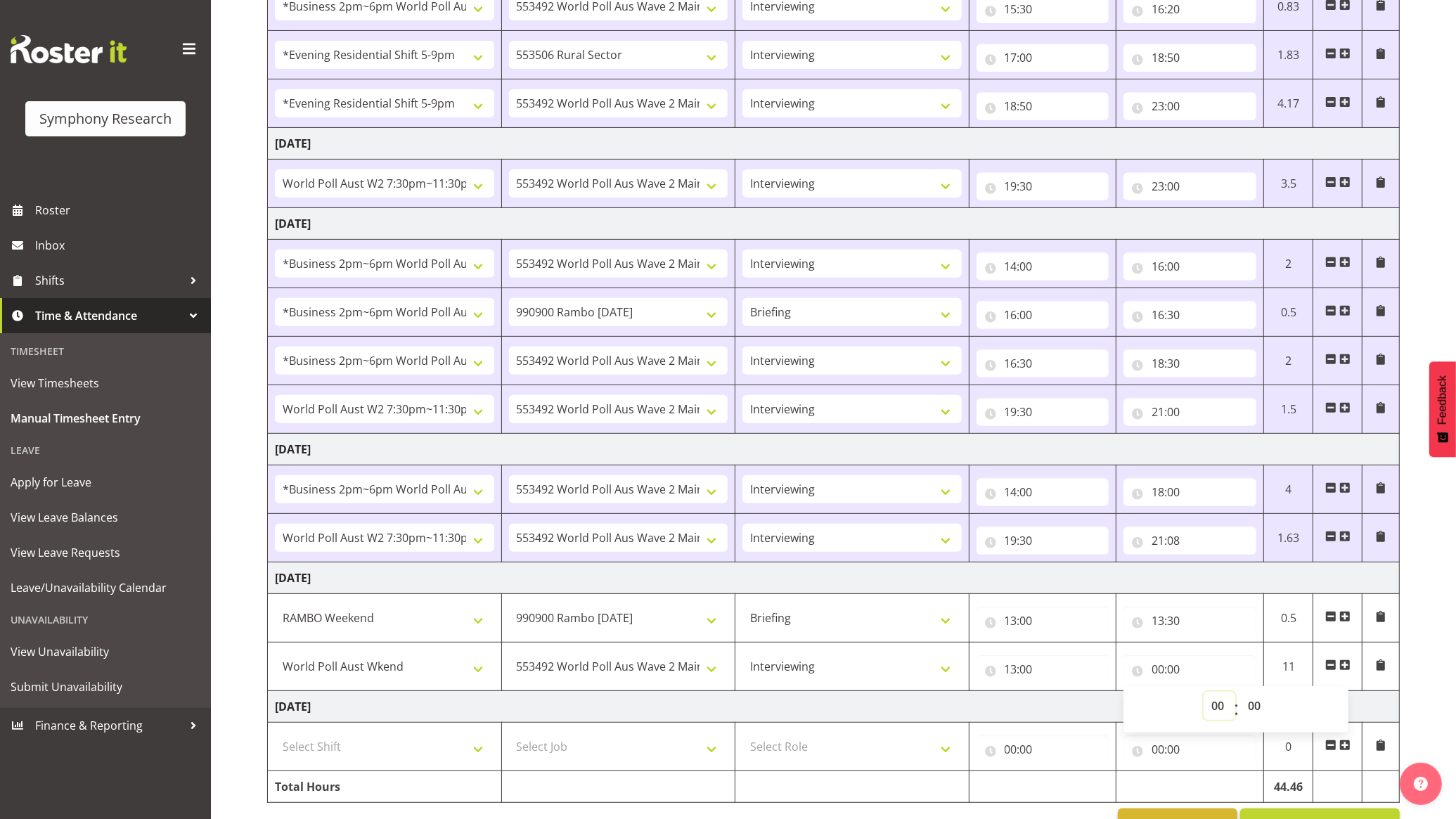
click at [1207, 698] on select "00 01 02 03 04 05 06 07 08 09 10 11 12 13 14 15 16 17 18 19 20 21 22 23" at bounding box center [1220, 706] width 32 height 29
select select "13"
click at [1204, 696] on select "00 01 02 03 04 05 06 07 08 09 10 11 12 13 14 15 16 17 18 19 20 21 22 23" at bounding box center [1220, 706] width 32 height 29
type input "13:00"
click at [1264, 714] on select "00 01 02 03 04 05 06 07 08 09 10 11 12 13 14 15 16 17 18 19 20 21 22 23 24 25 2…" at bounding box center [1257, 706] width 32 height 29
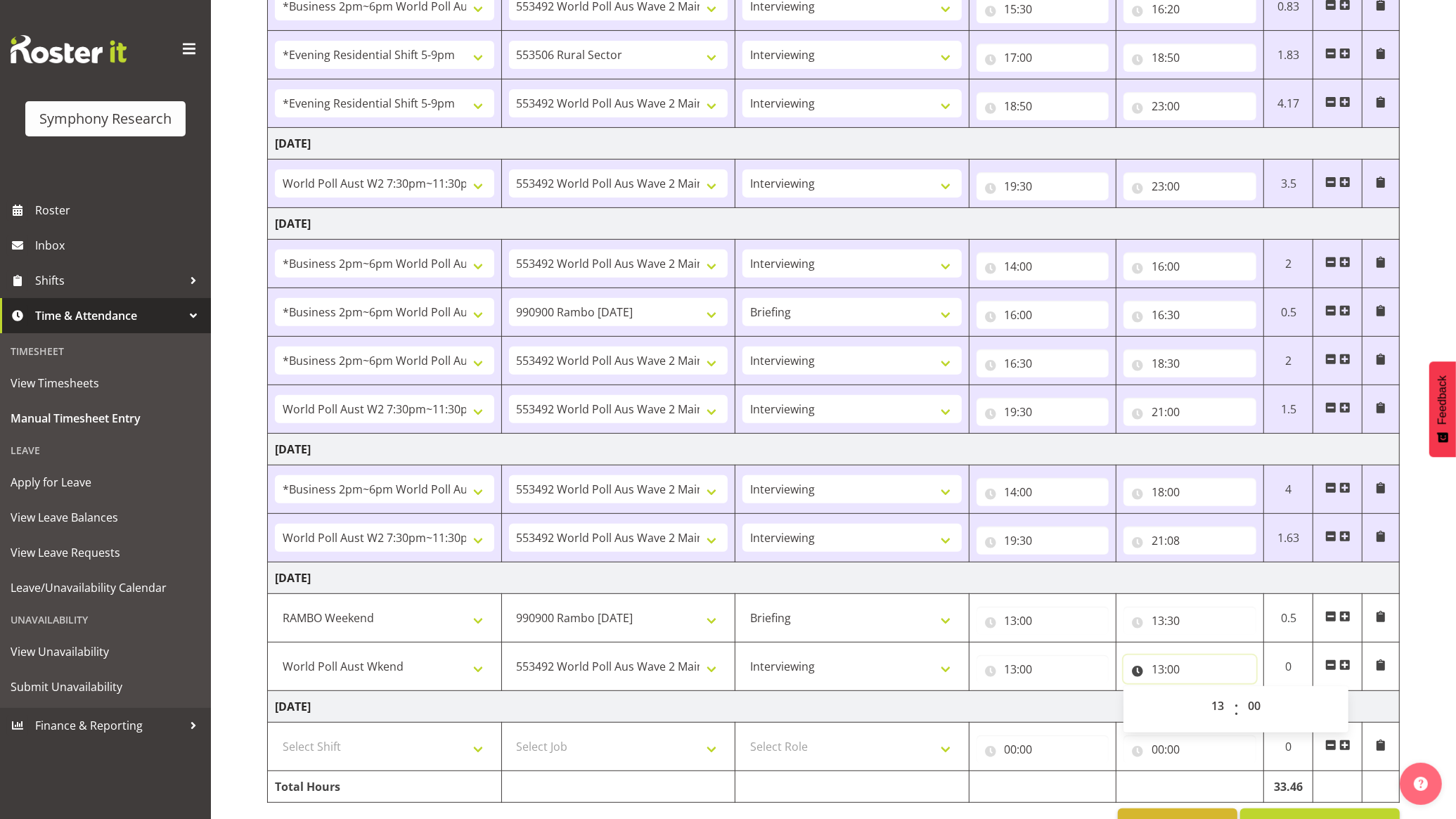
click at [1171, 673] on input "13:00" at bounding box center [1189, 670] width 133 height 29
click at [1169, 673] on input "13:00" at bounding box center [1189, 670] width 133 height 29
click at [1208, 704] on select "00 01 02 03 04 05 06 07 08 09 10 11 12 13 14 15 16 17 18 19 20 21 22 23" at bounding box center [1220, 706] width 32 height 29
select select "17"
click at [1204, 696] on select "00 01 02 03 04 05 06 07 08 09 10 11 12 13 14 15 16 17 18 19 20 21 22 23" at bounding box center [1220, 706] width 32 height 29
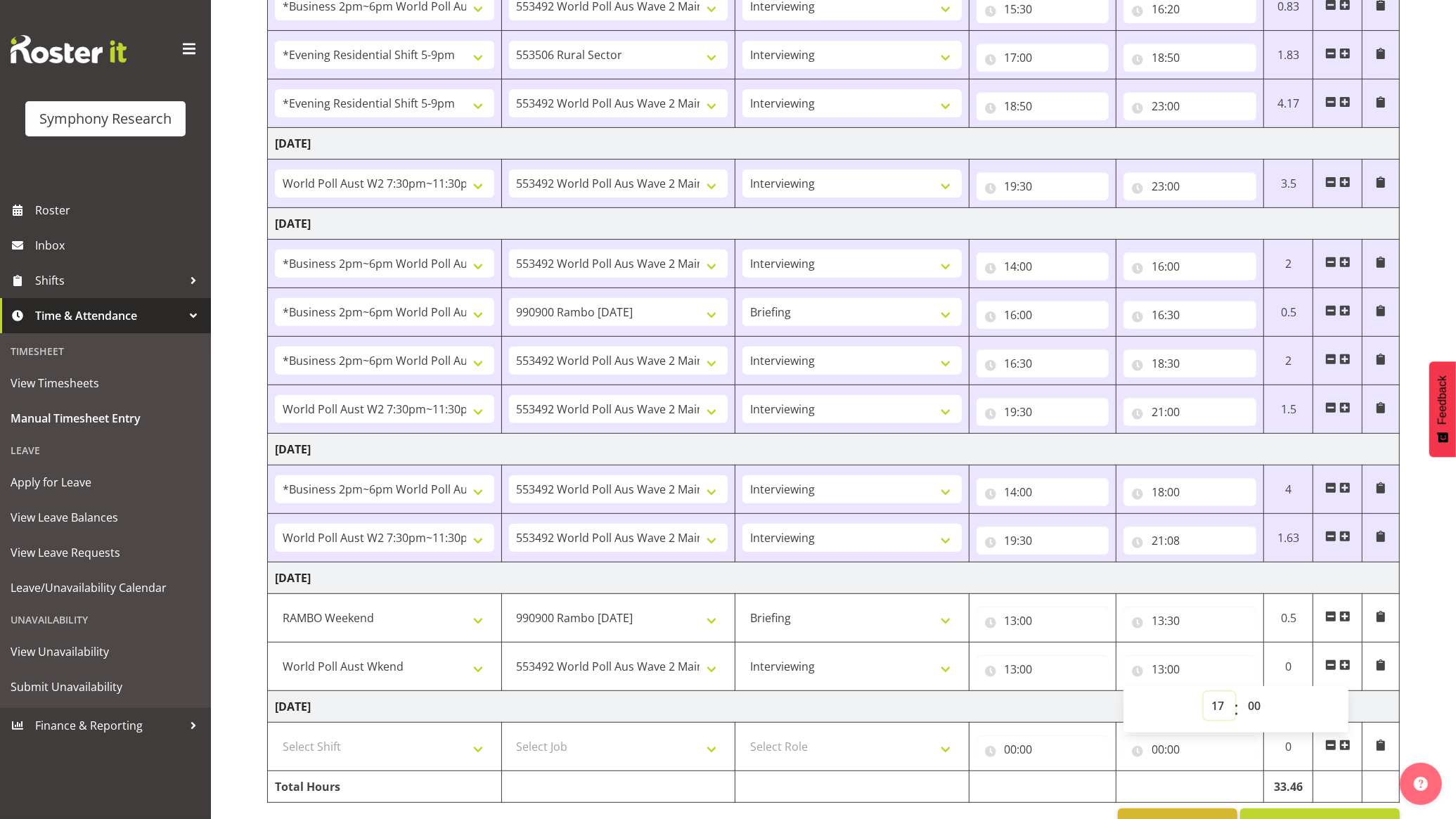
type input "17:00"
click at [1034, 678] on input "13:00" at bounding box center [1043, 670] width 133 height 29
click at [1120, 704] on select "00 01 02 03 04 05 06 07 08 09 10 11 12 13 14 15 16 17 18 19 20 21 22 23 24 25 2…" at bounding box center [1109, 706] width 32 height 29
select select "30"
click at [1093, 696] on select "00 01 02 03 04 05 06 07 08 09 10 11 12 13 14 15 16 17 18 19 20 21 22 23 24 25 2…" at bounding box center [1109, 706] width 32 height 29
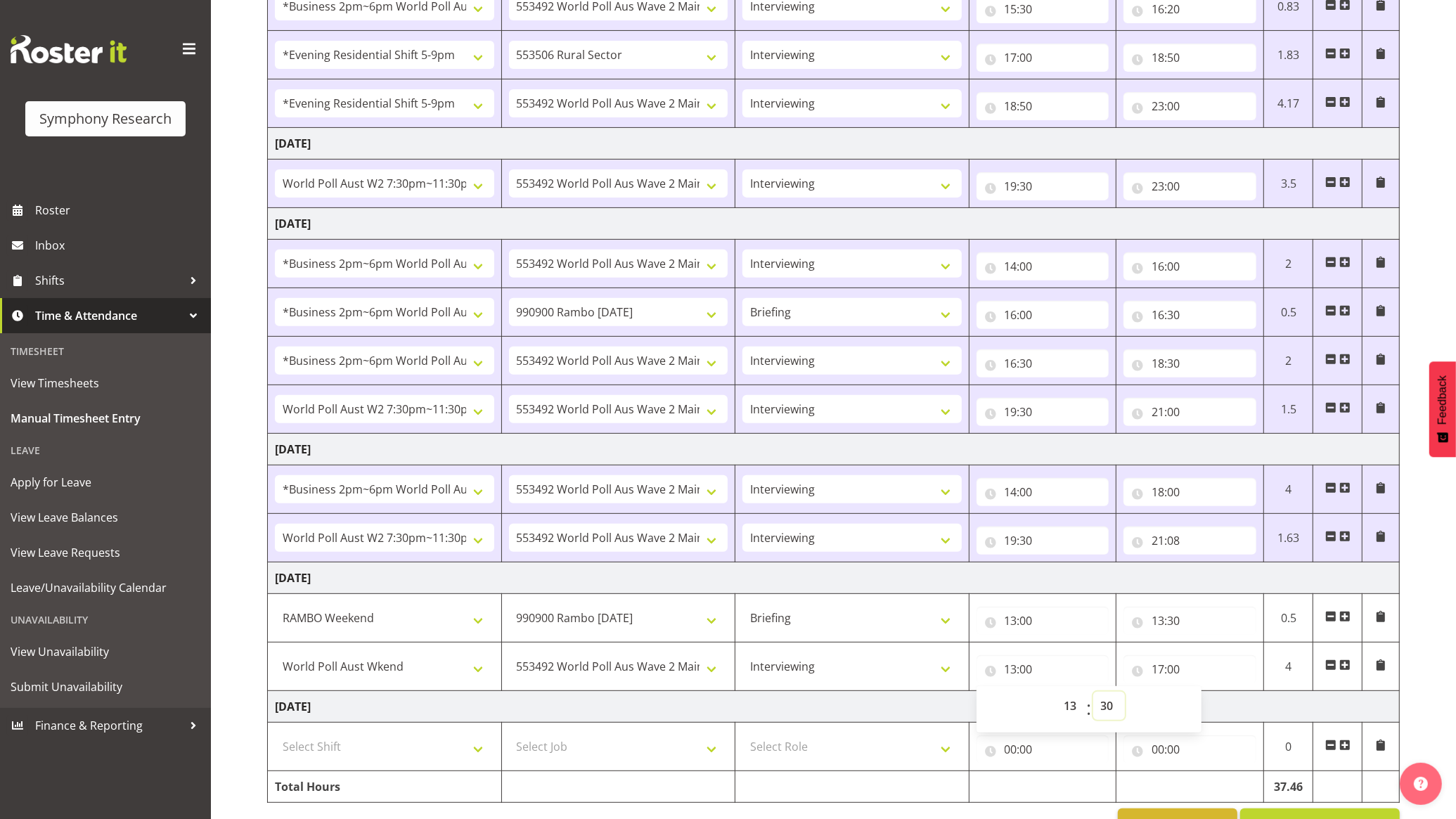
type input "13:30"
click at [879, 710] on td "Sunday 5th October 2025" at bounding box center [834, 708] width 1132 height 32
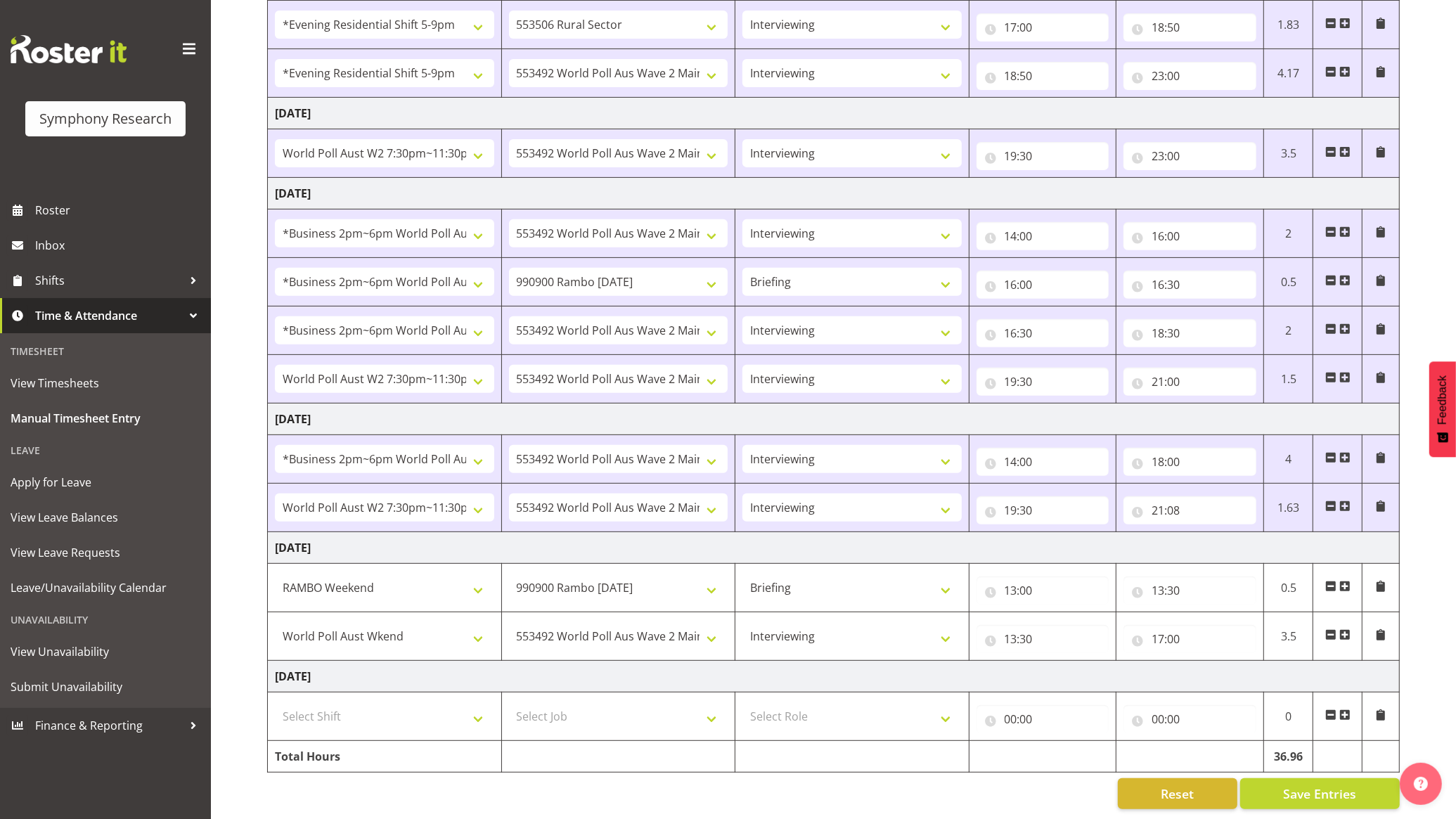
scroll to position [547, 0]
click at [1324, 784] on span "Save Entries" at bounding box center [1319, 793] width 73 height 18
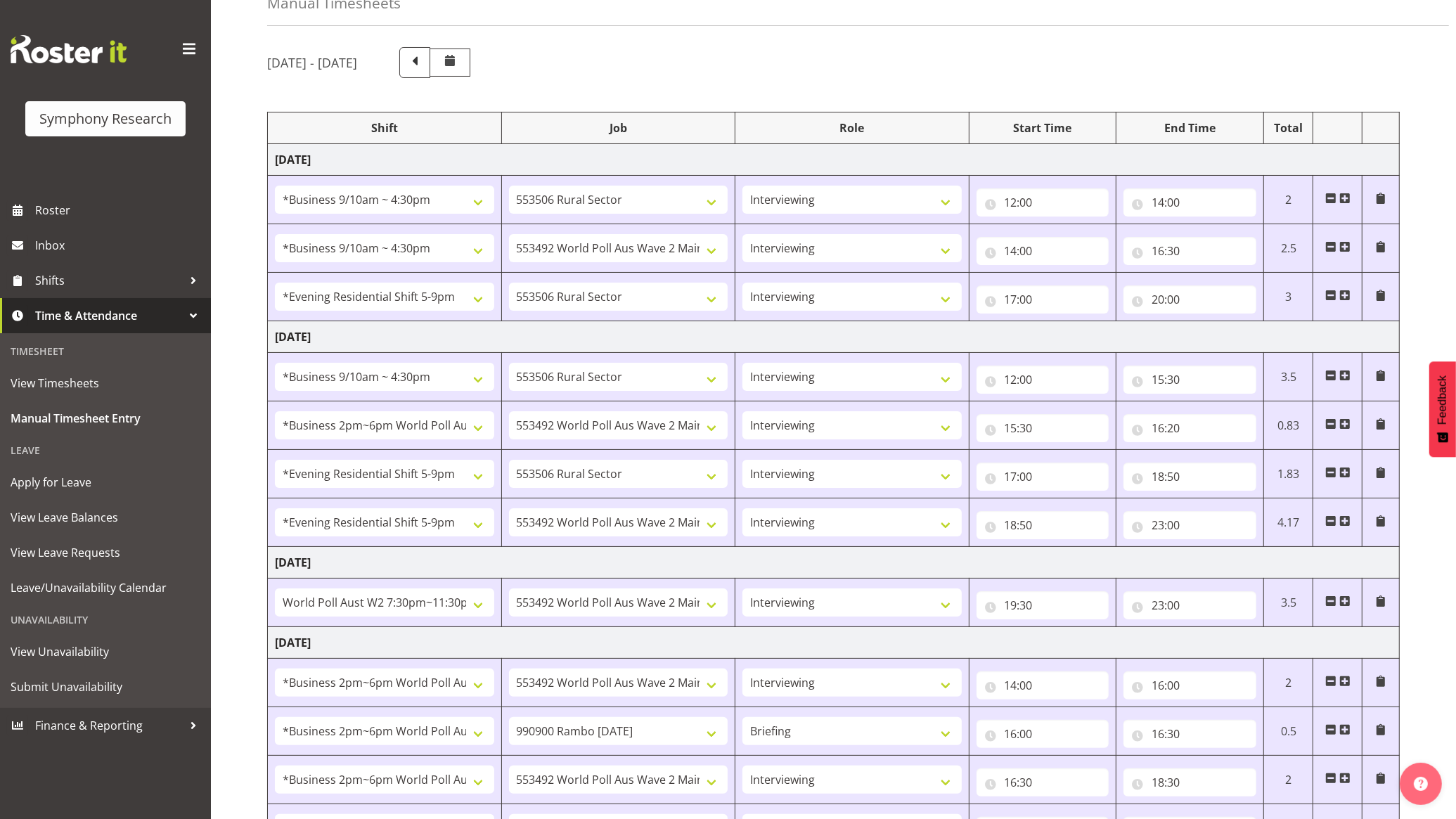
scroll to position [0, 0]
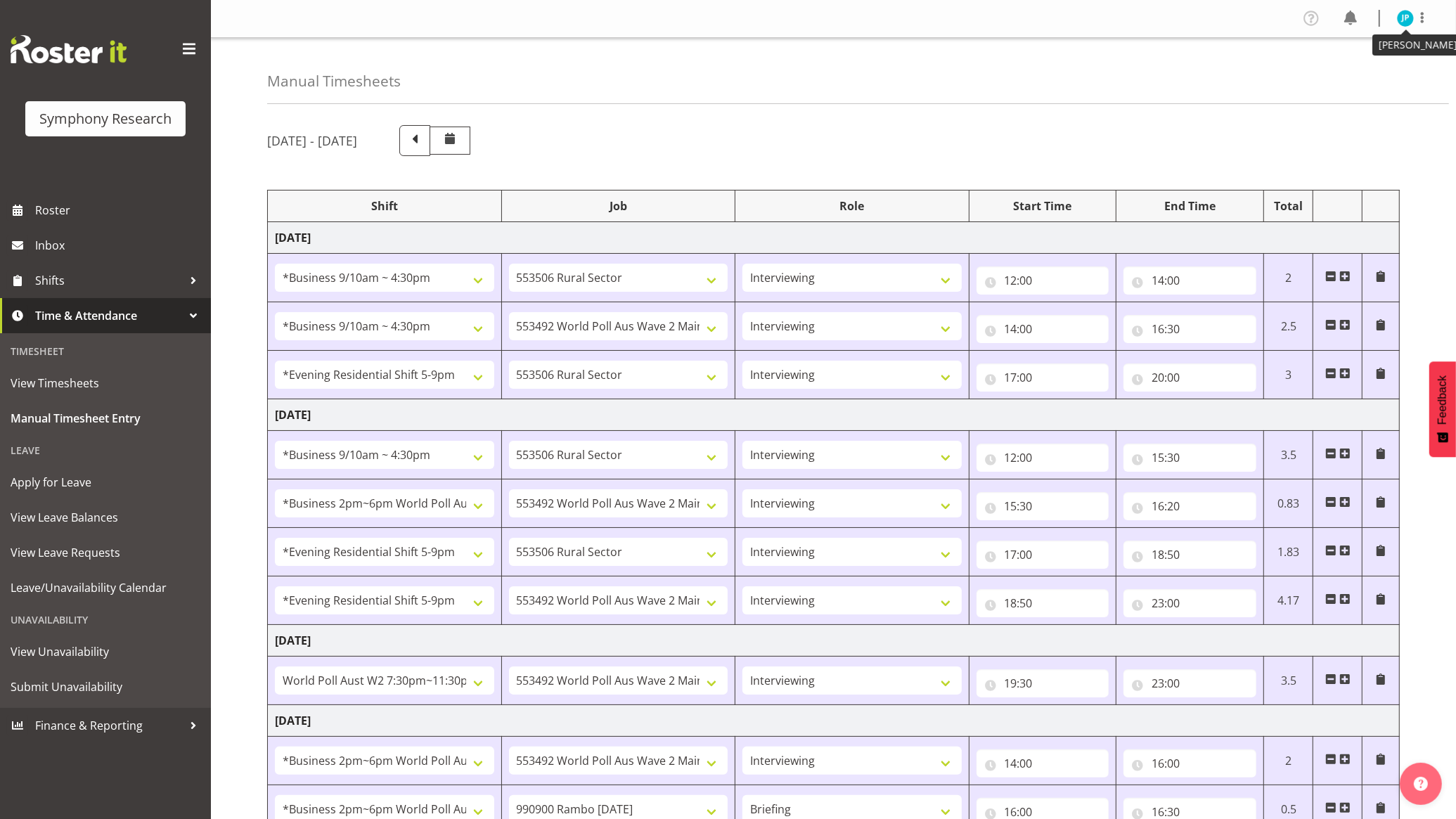
click at [1408, 15] on img at bounding box center [1406, 18] width 17 height 17
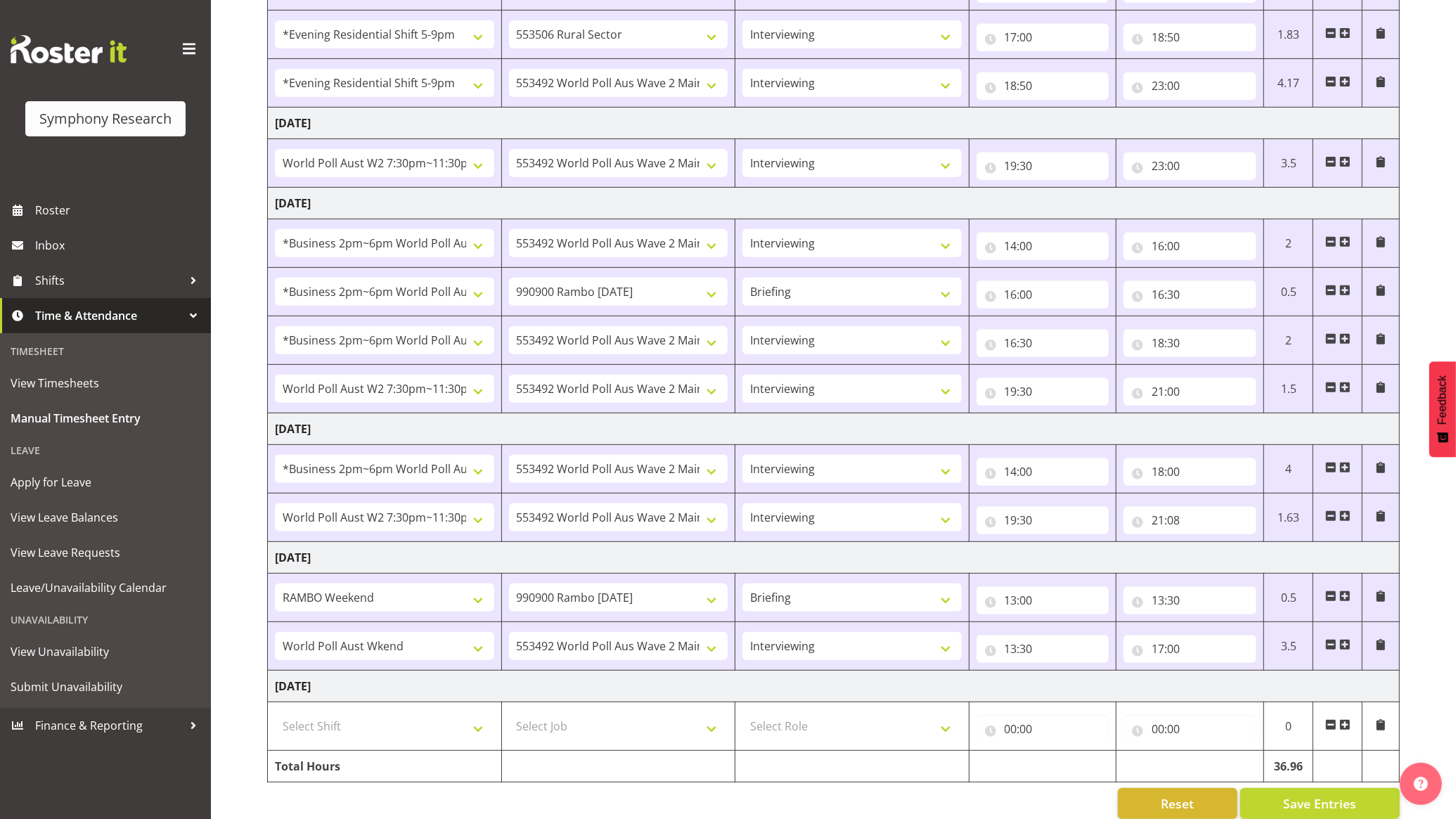
scroll to position [547, 0]
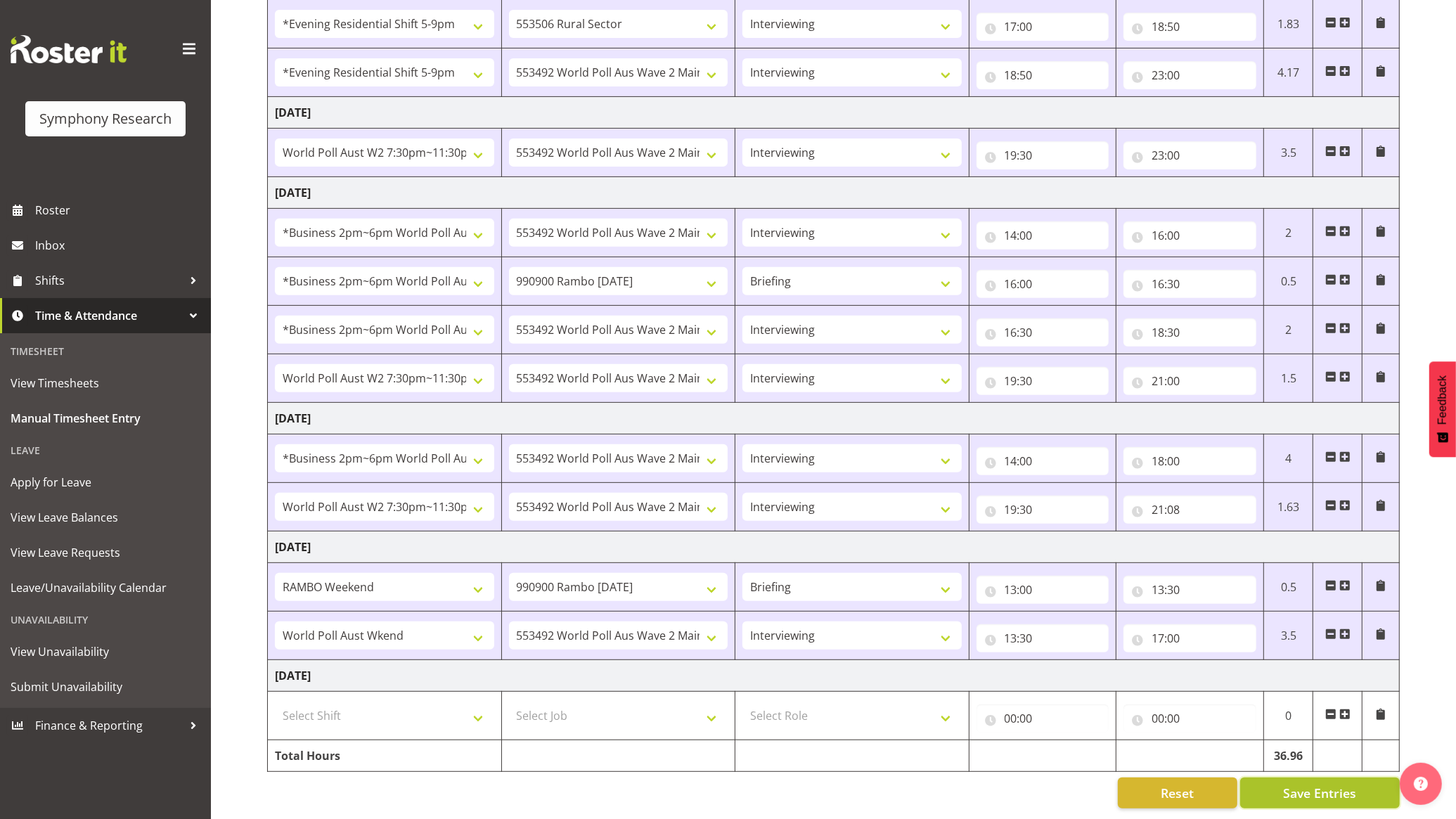
click at [1298, 784] on span "Save Entries" at bounding box center [1319, 793] width 73 height 18
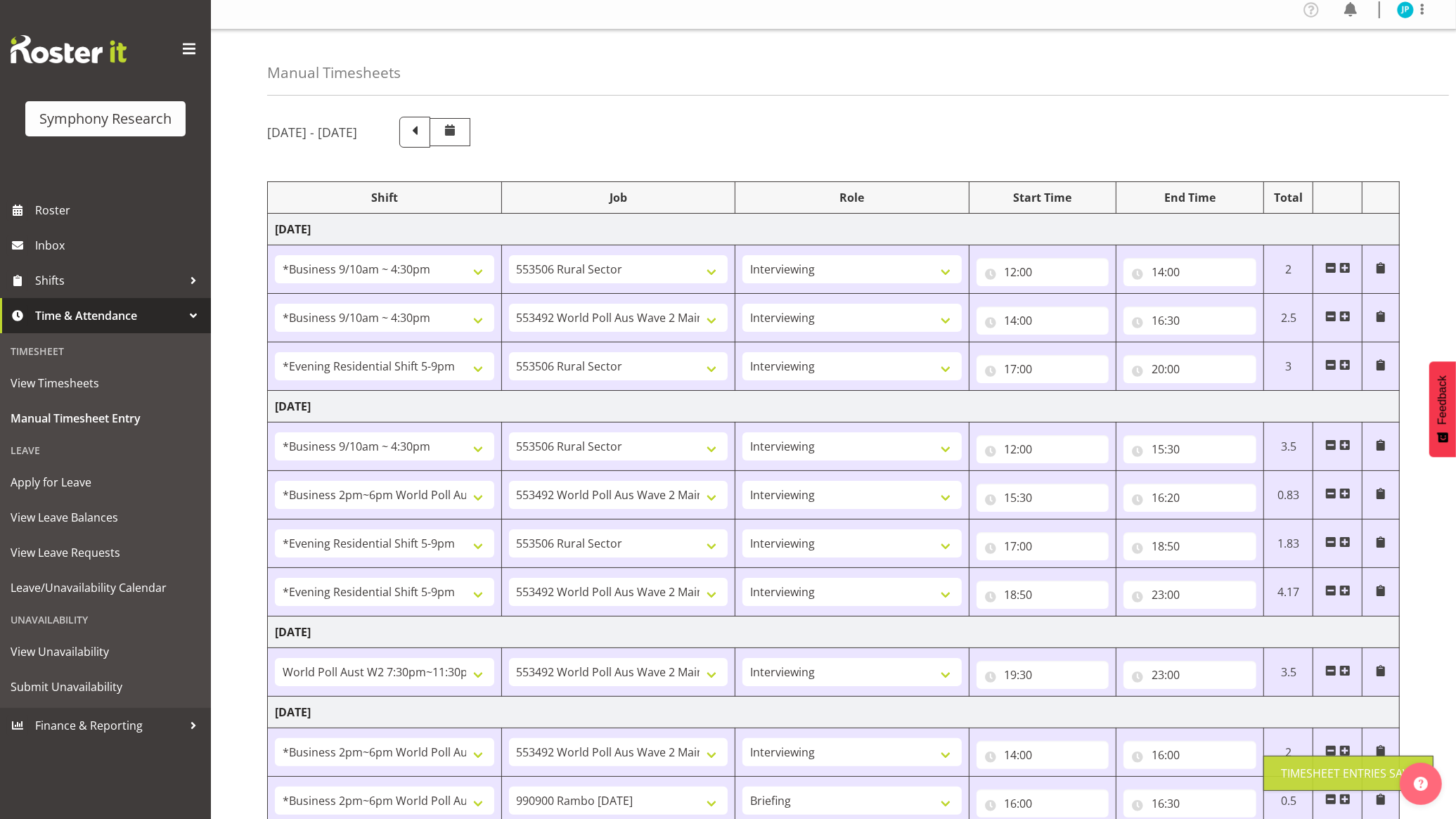
scroll to position [0, 0]
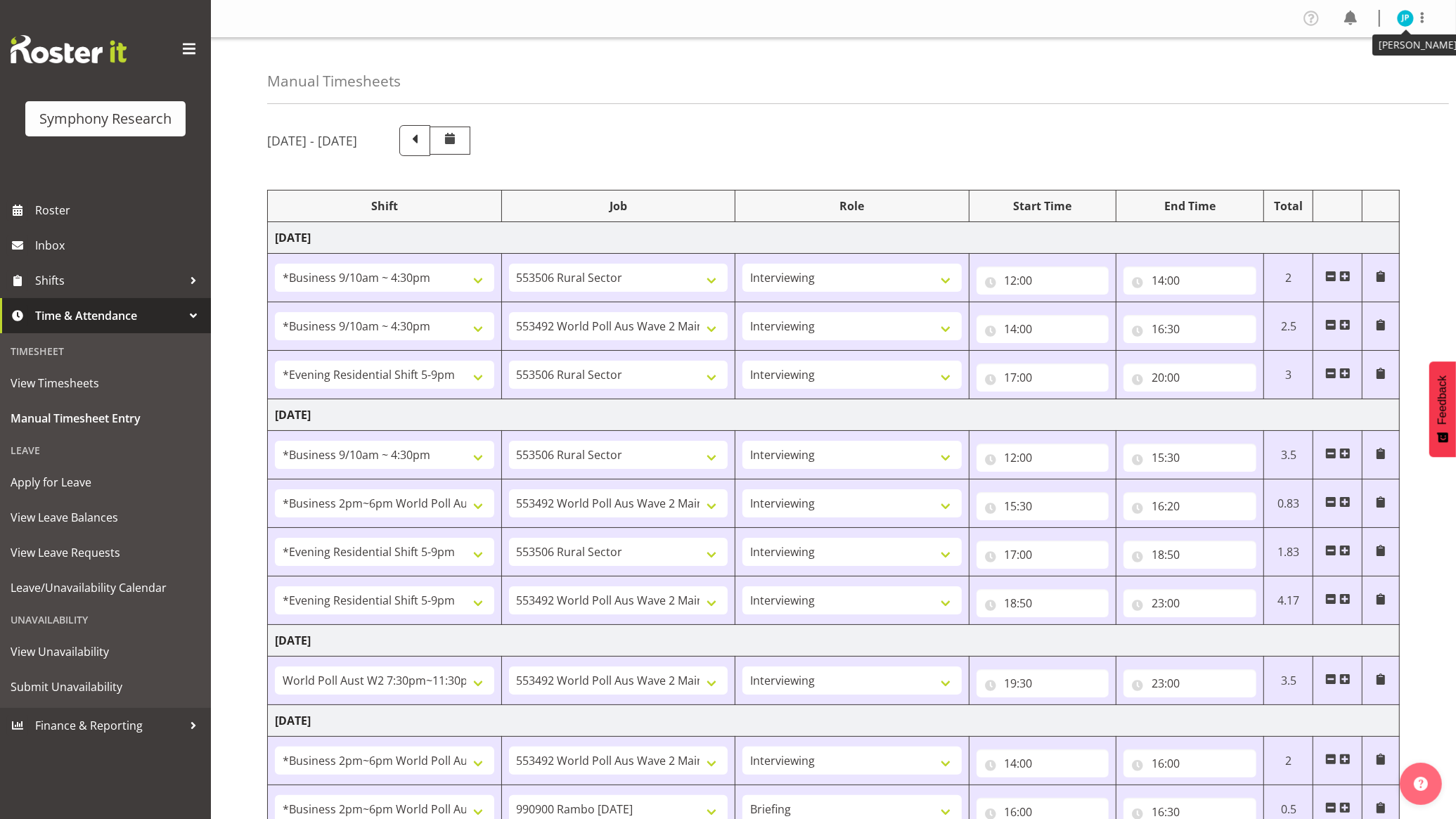
click at [1407, 19] on img at bounding box center [1406, 18] width 17 height 17
click at [1362, 72] on link "Log Out" at bounding box center [1363, 74] width 135 height 25
